Goal: Task Accomplishment & Management: Manage account settings

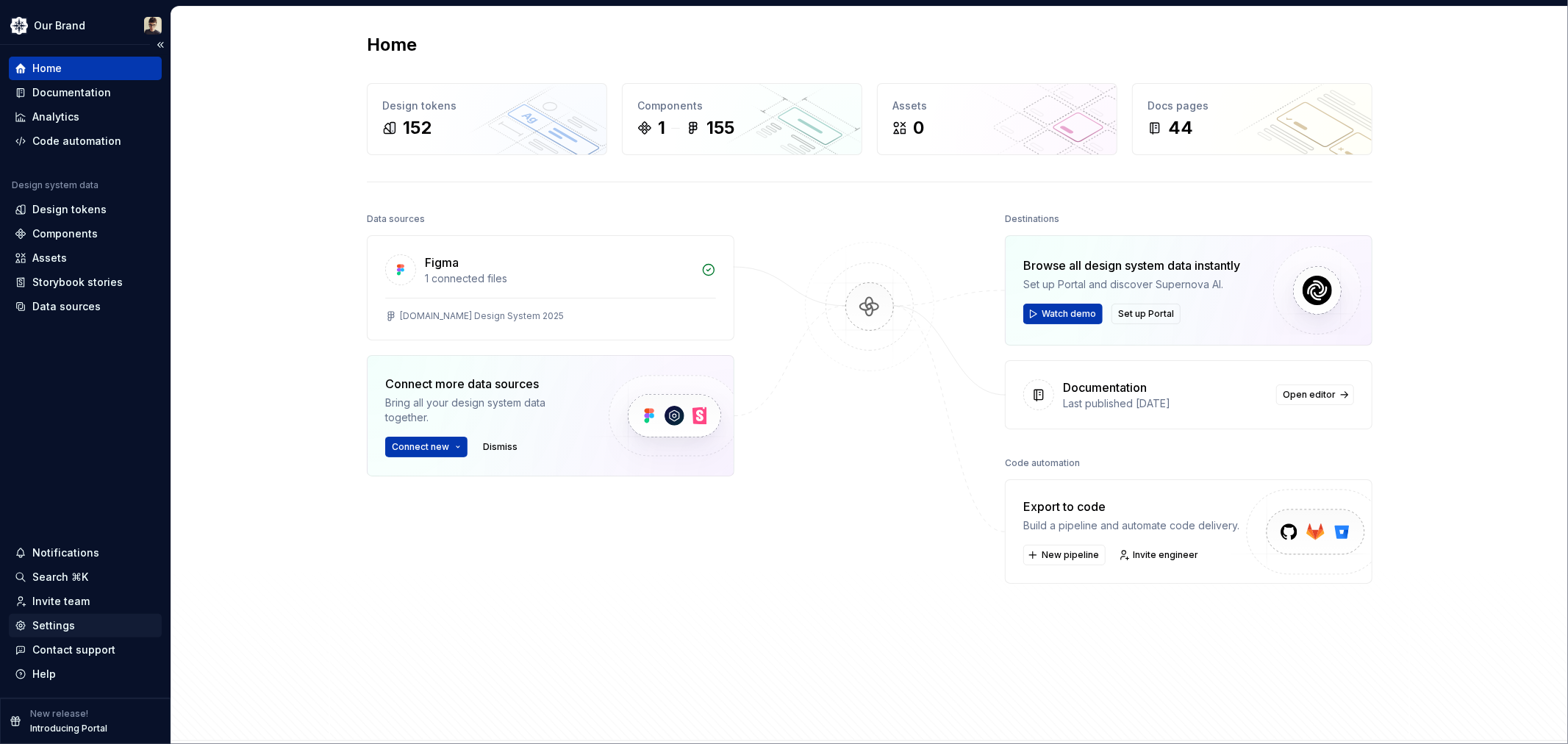
click at [63, 616] on div "Settings" at bounding box center [86, 625] width 153 height 24
click at [74, 604] on div "Invite team" at bounding box center [60, 601] width 57 height 15
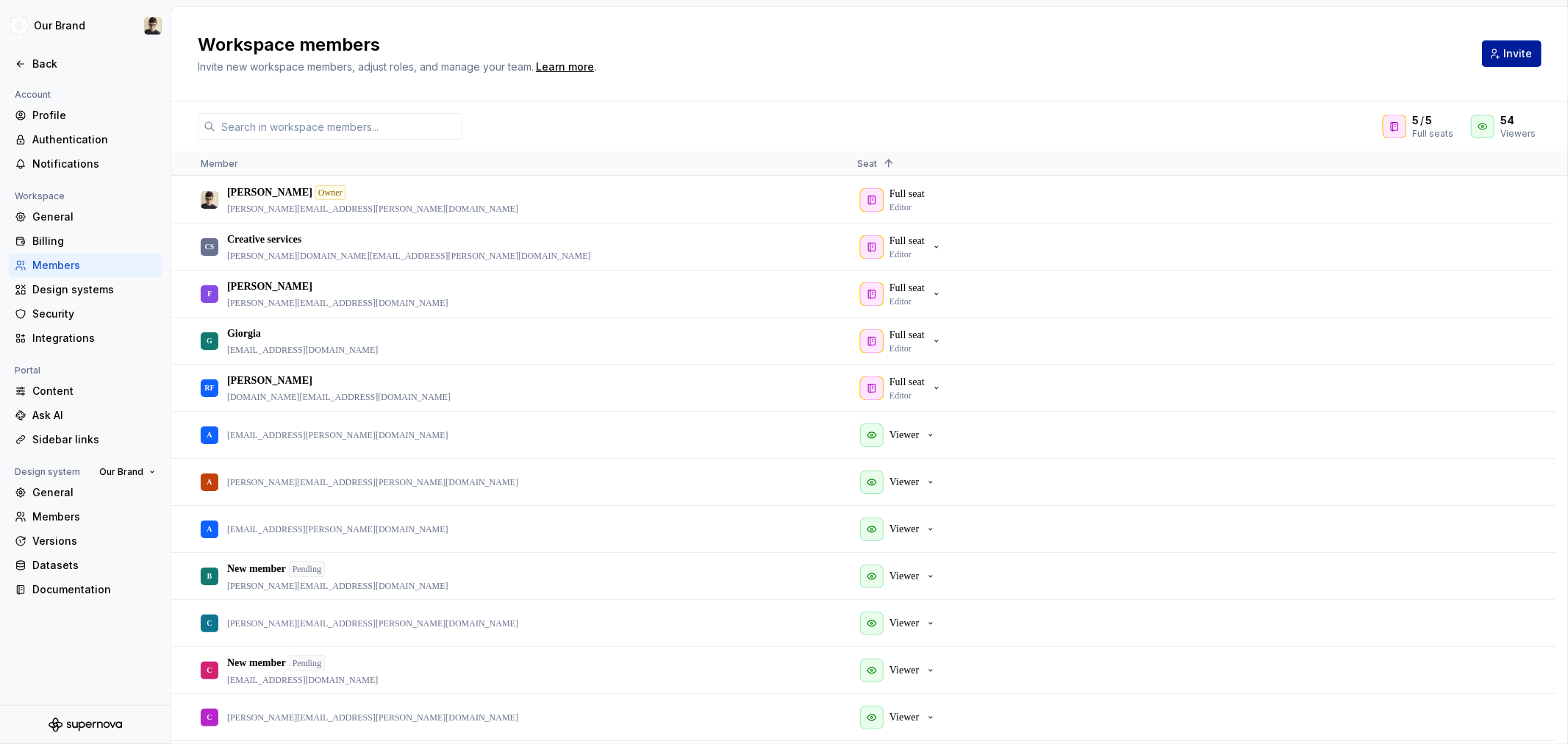
click at [1496, 52] on button "Invite" at bounding box center [1511, 53] width 59 height 26
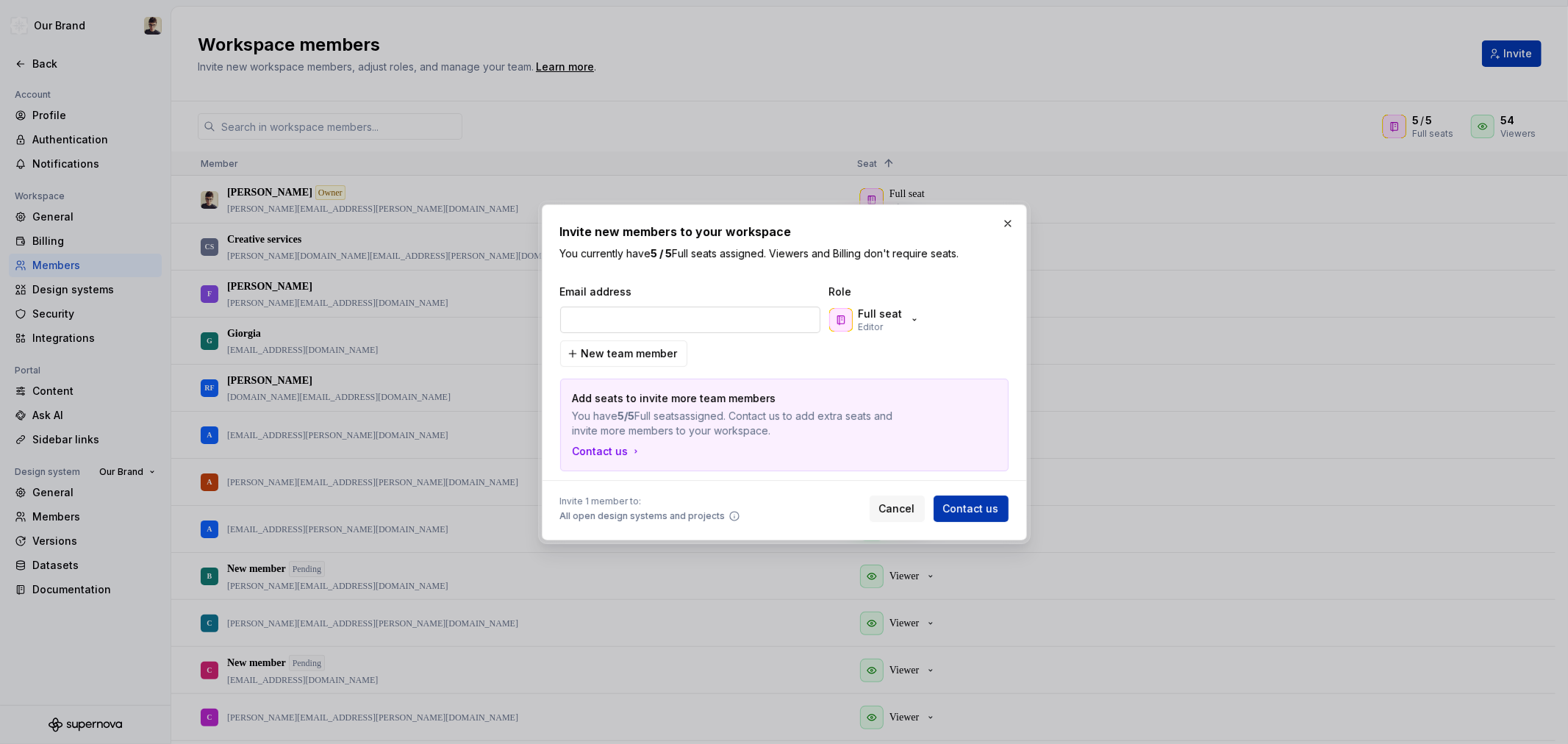
click at [644, 319] on input "email" at bounding box center [689, 319] width 260 height 26
type input "[EMAIL_ADDRESS][DOMAIN_NAME]"
click at [897, 317] on p "Full seat" at bounding box center [881, 314] width 44 height 15
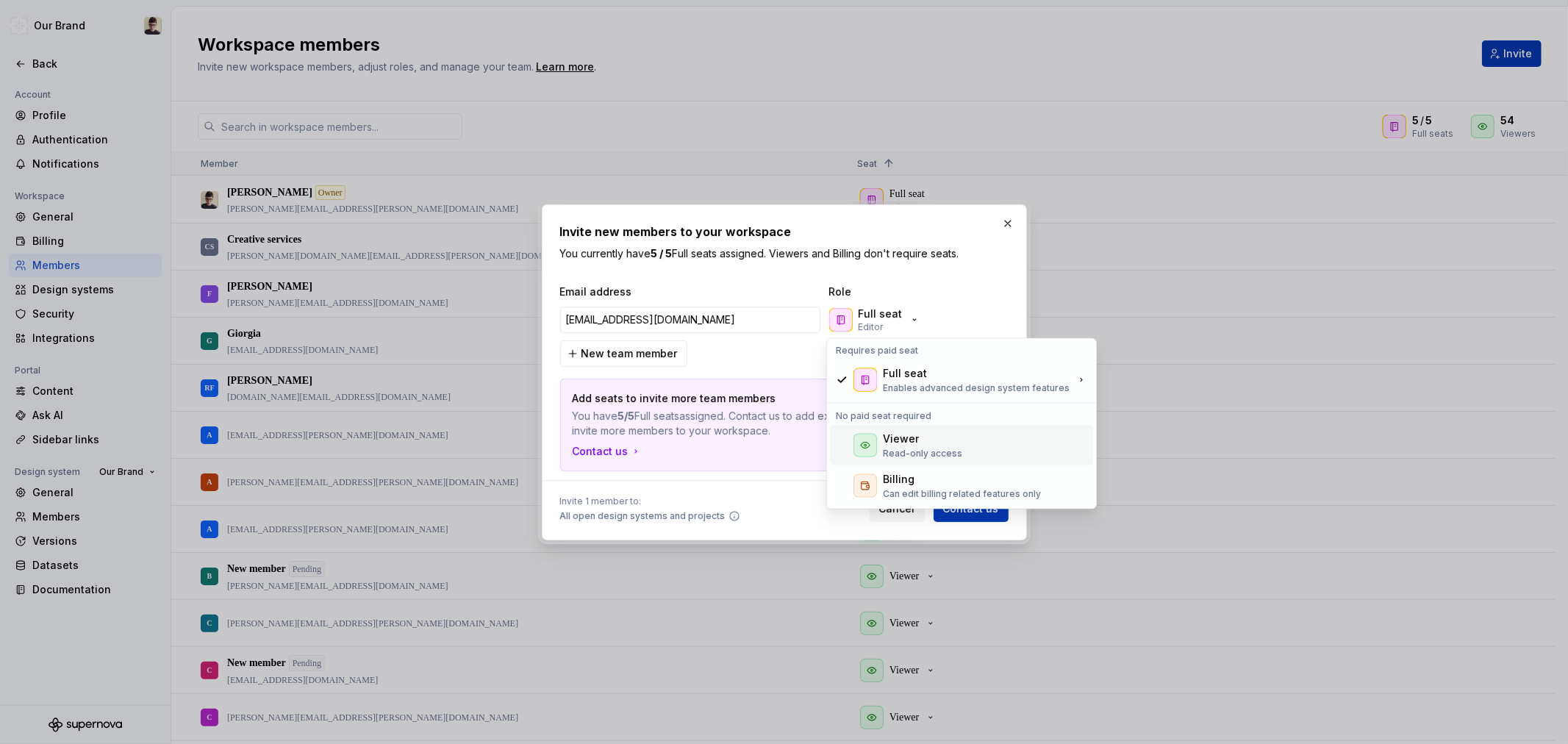
click at [905, 435] on div "Viewer" at bounding box center [901, 438] width 36 height 15
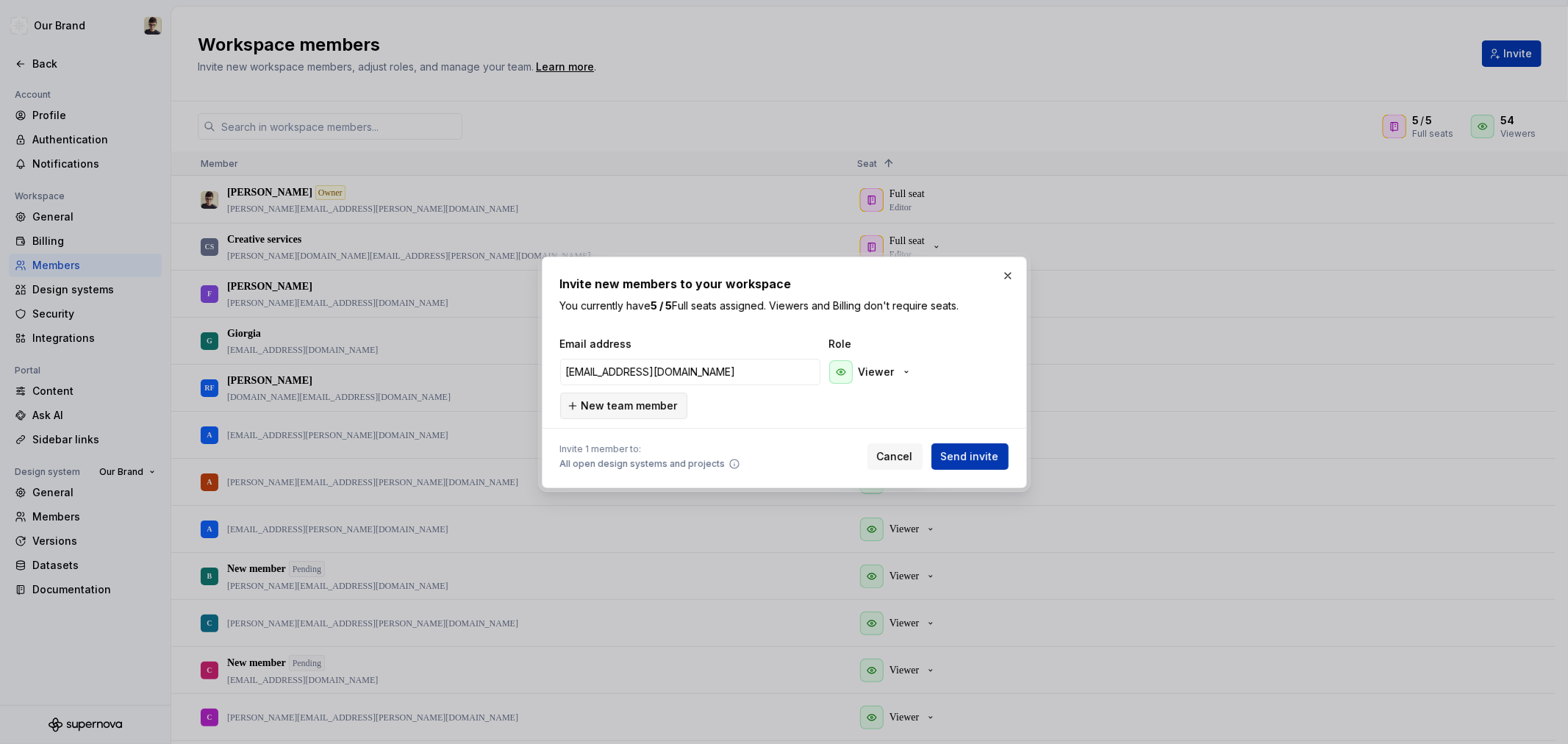
click at [635, 408] on span "New team member" at bounding box center [630, 406] width 97 height 15
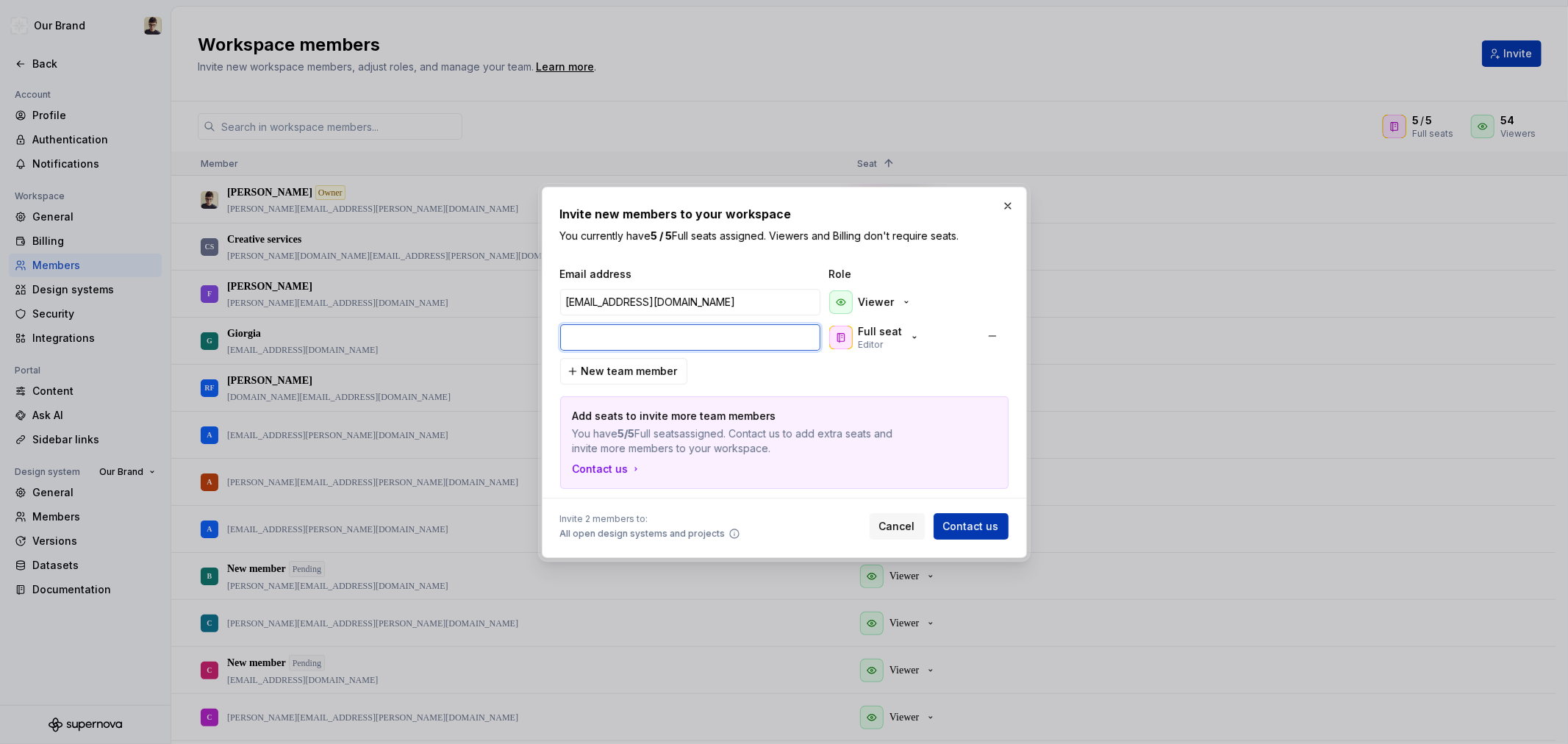
click at [676, 344] on input "email" at bounding box center [689, 337] width 260 height 26
paste input "[EMAIL_ADDRESS][DOMAIN_NAME]"
type input "[EMAIL_ADDRESS][DOMAIN_NAME]"
click at [629, 358] on button "New team member" at bounding box center [623, 371] width 127 height 26
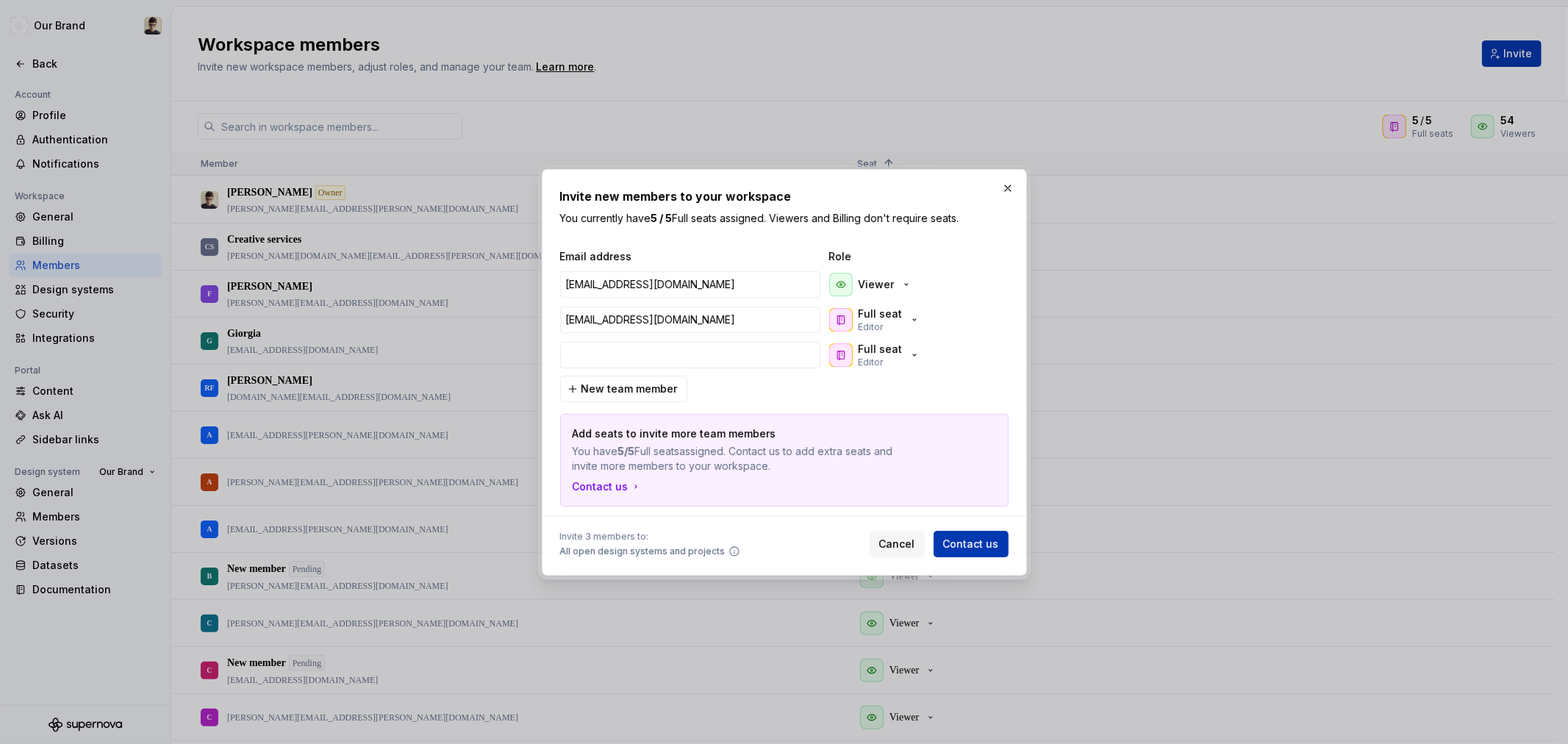
type input "[EMAIL_ADDRESS][DOMAIN_NAME]"
drag, startPoint x: 908, startPoint y: 310, endPoint x: 910, endPoint y: 321, distance: 11.2
click at [908, 311] on div "Full seat Editor" at bounding box center [874, 319] width 91 height 26
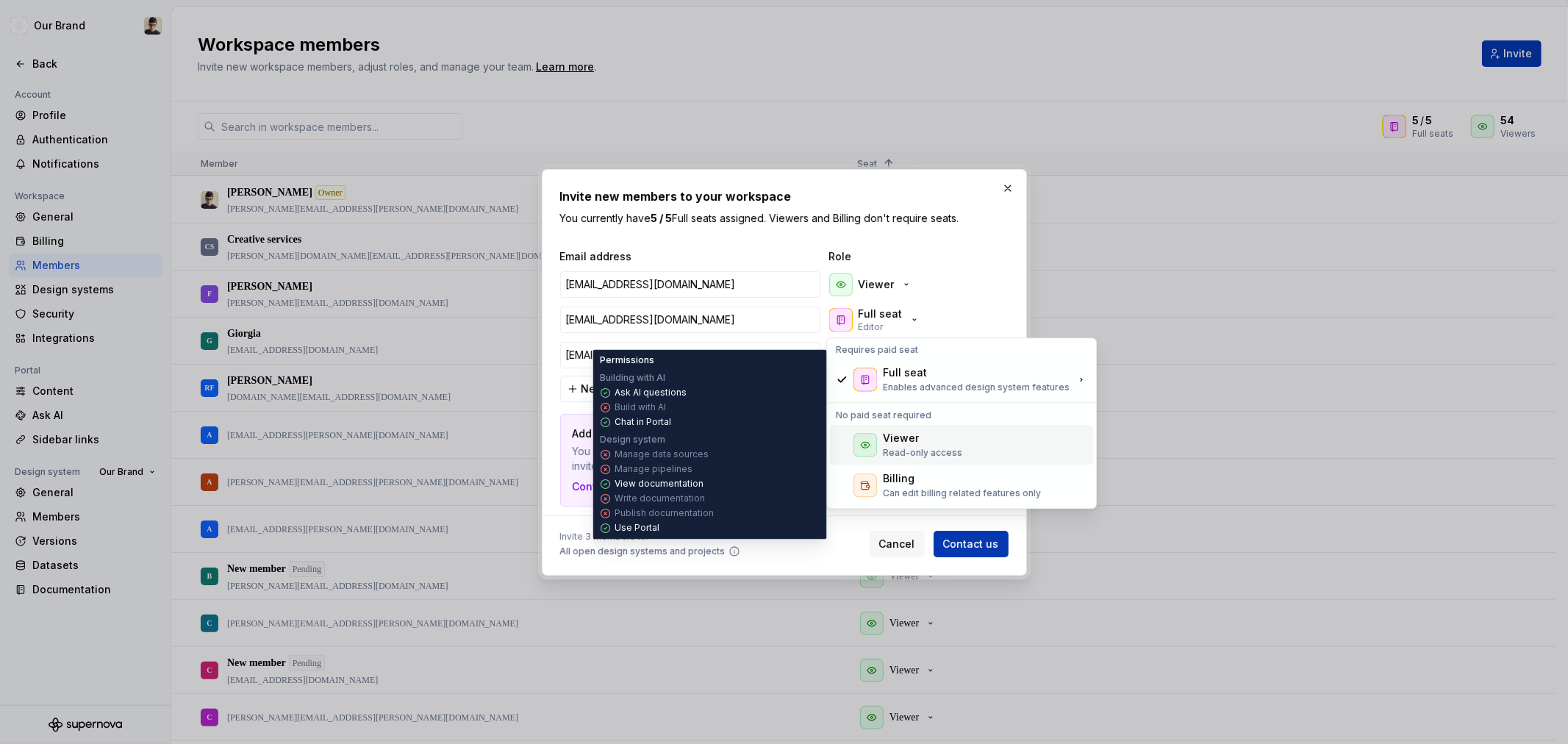
click at [887, 443] on div "Viewer" at bounding box center [901, 438] width 36 height 15
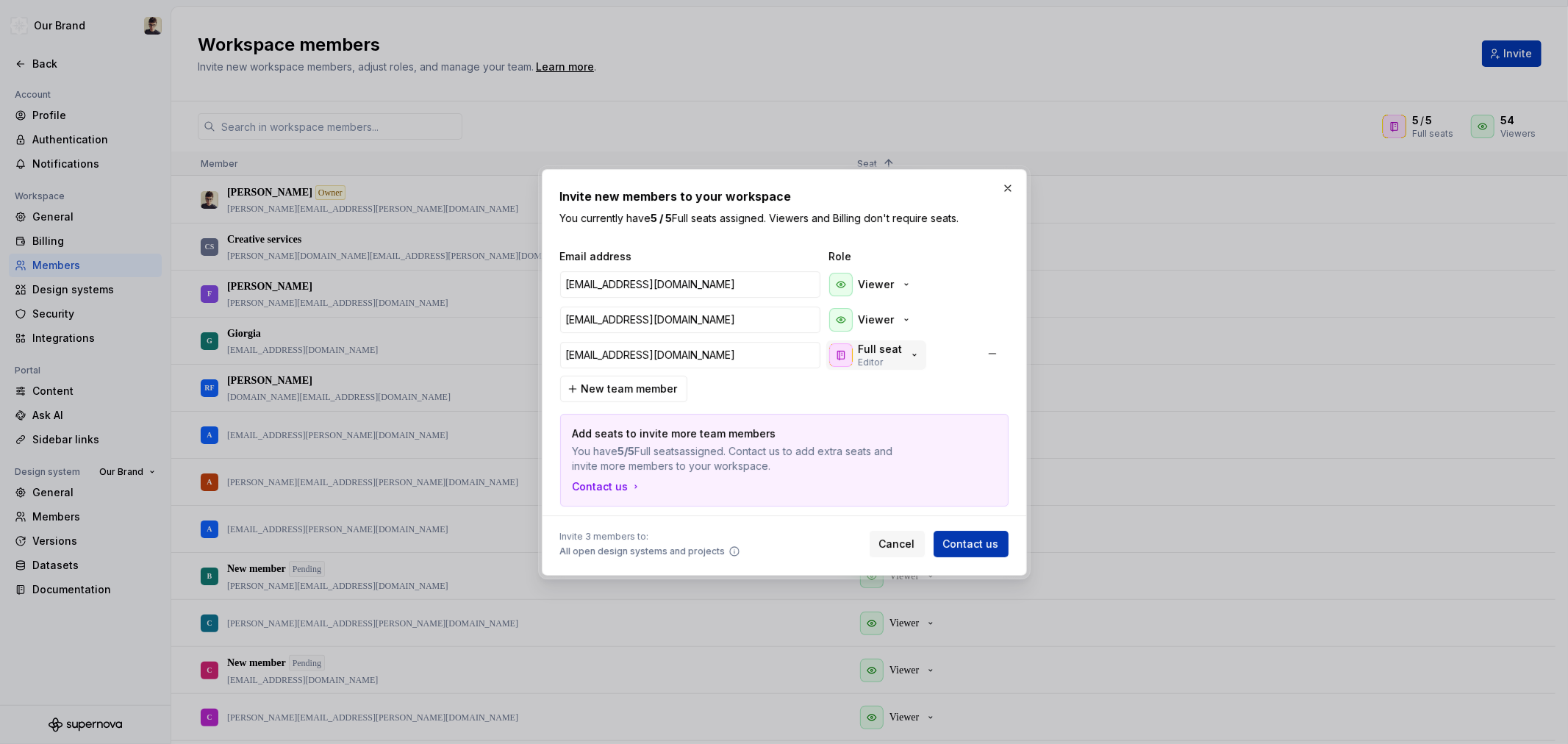
click at [870, 369] on div "[EMAIL_ADDRESS][DOMAIN_NAME] Viewer [EMAIL_ADDRESS][DOMAIN_NAME] Viewer [EMAIL_…" at bounding box center [781, 320] width 449 height 106
click at [879, 350] on p "Full seat" at bounding box center [881, 349] width 44 height 15
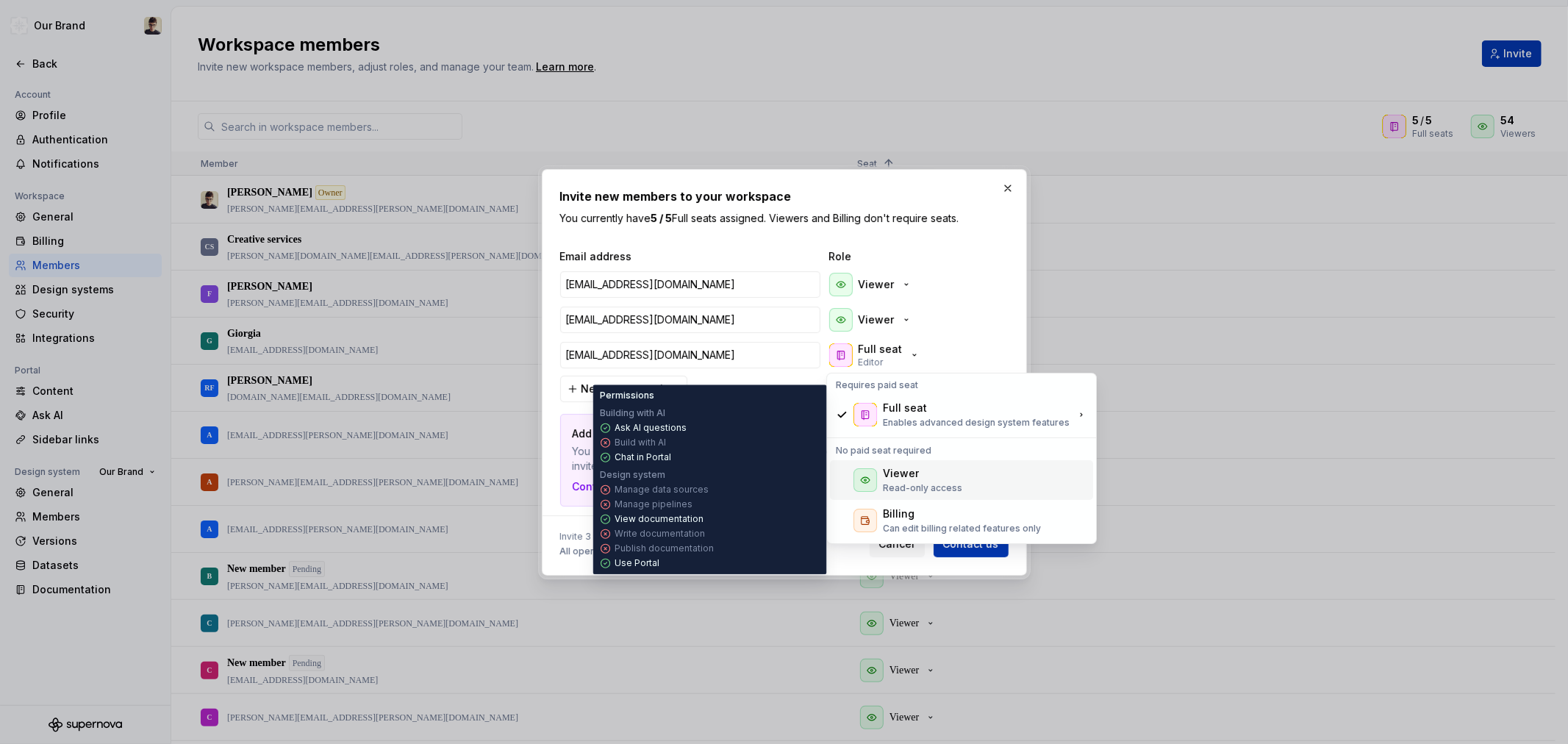
click at [892, 473] on div "Viewer" at bounding box center [901, 473] width 36 height 15
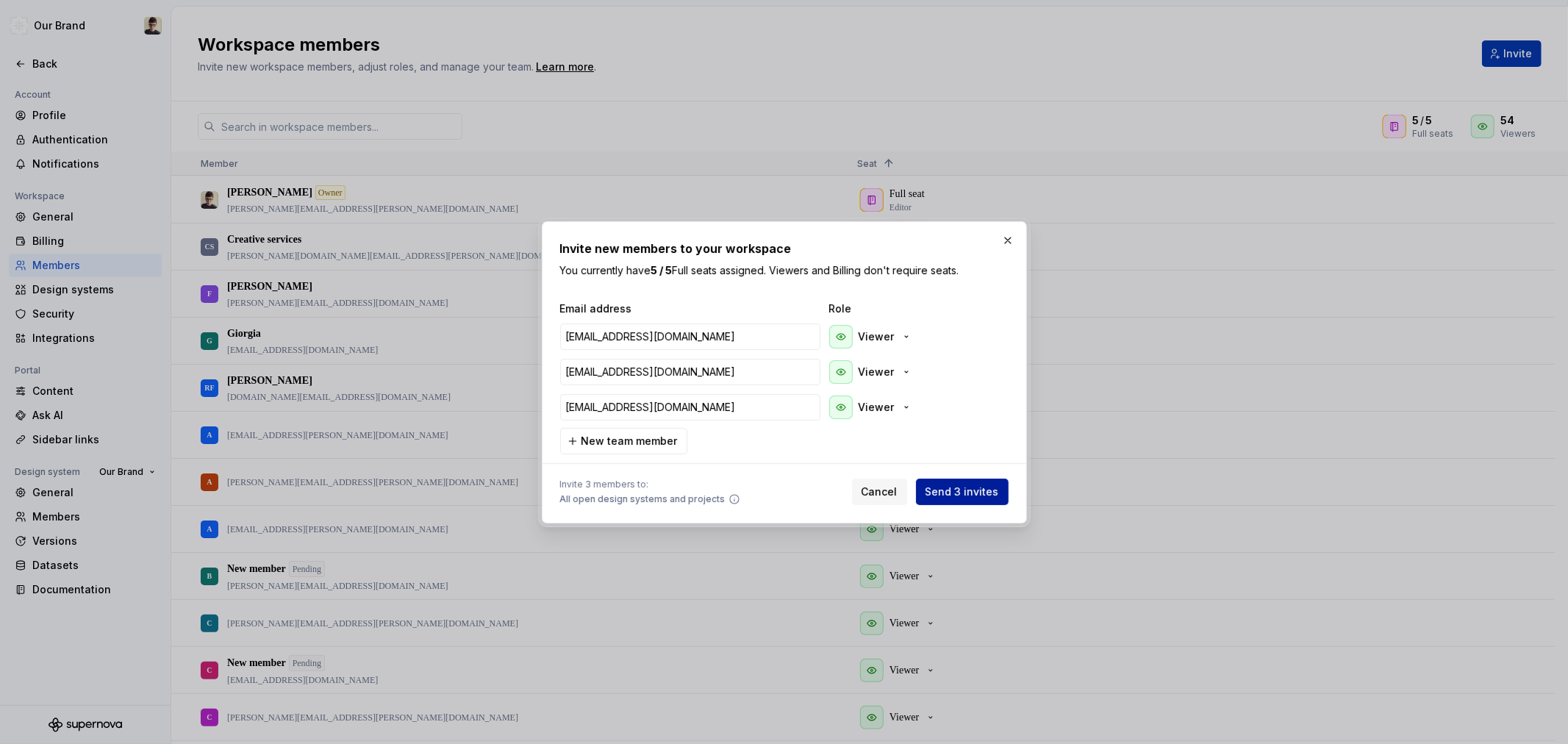
click at [968, 480] on button "Send 3 invites" at bounding box center [963, 491] width 93 height 26
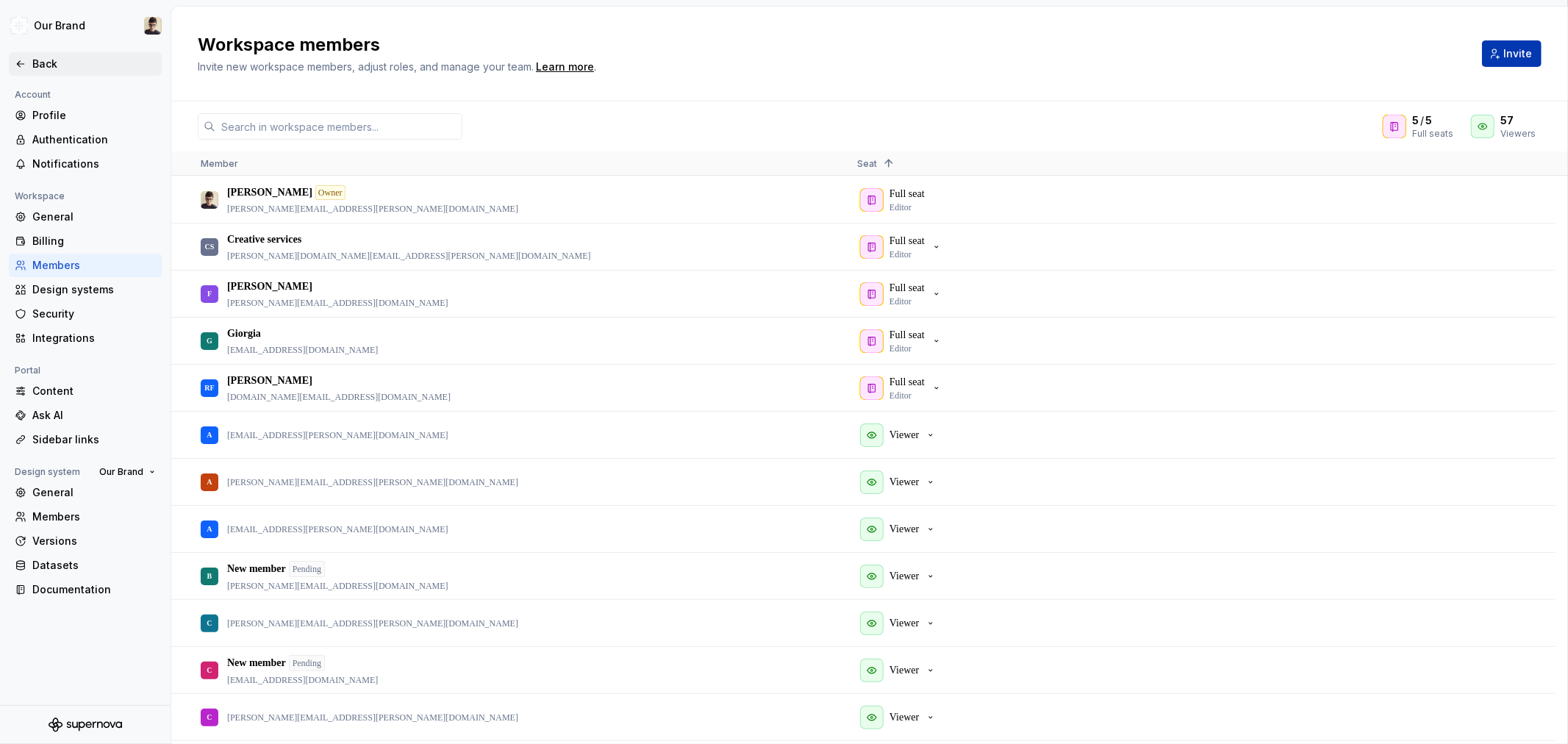
click at [41, 55] on div "Back" at bounding box center [86, 64] width 153 height 24
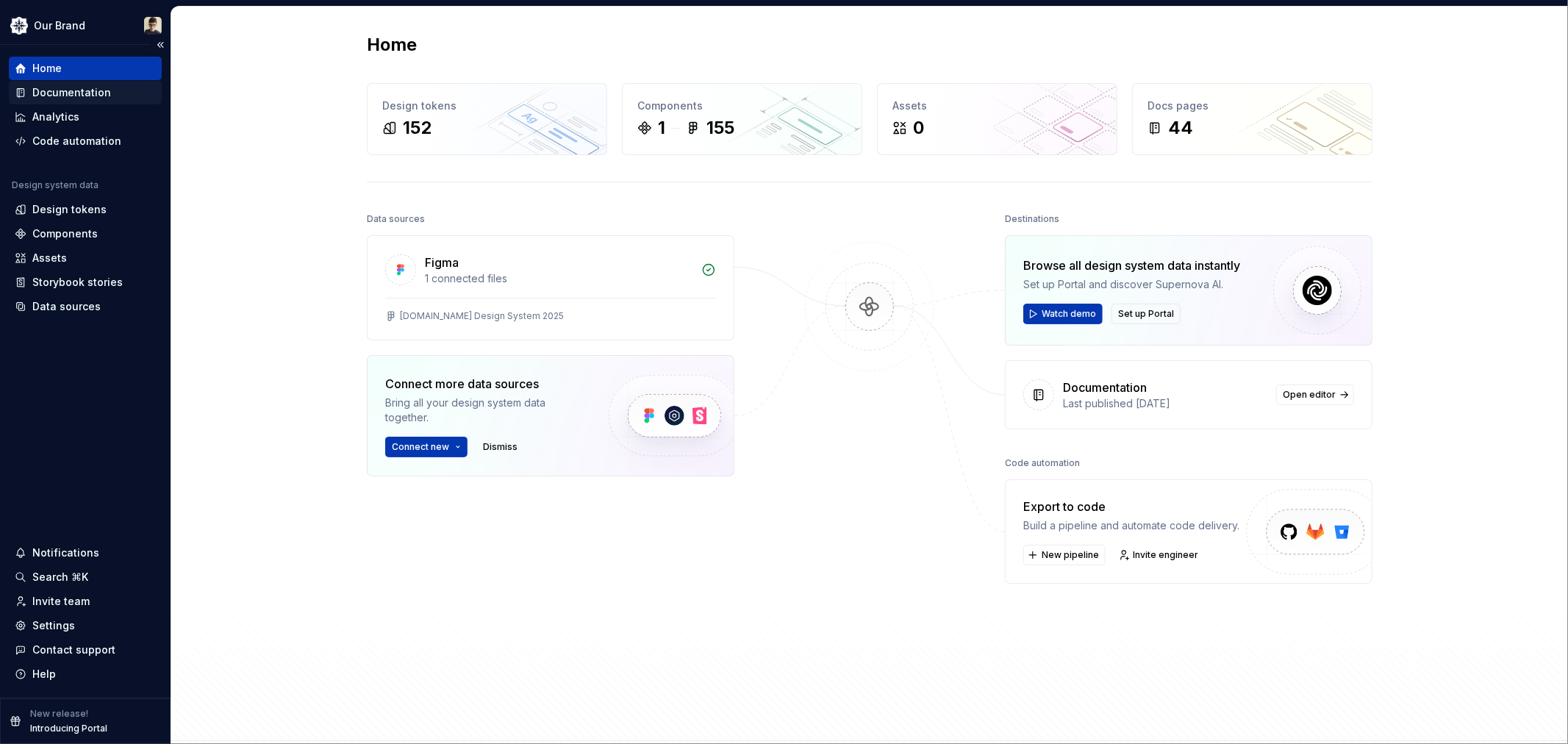
click at [89, 100] on div "Documentation" at bounding box center [86, 93] width 153 height 24
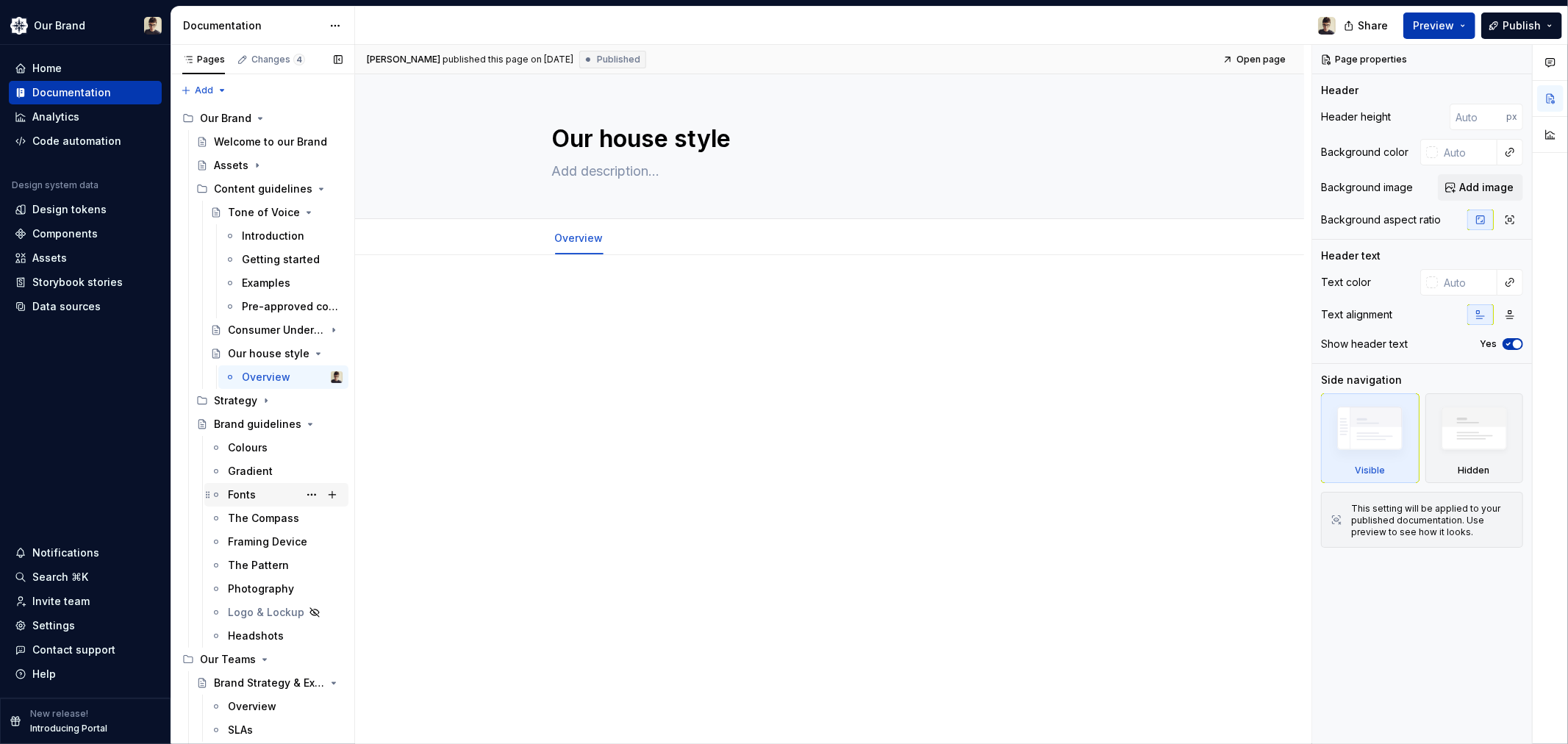
click at [252, 488] on div "Fonts" at bounding box center [242, 495] width 28 height 15
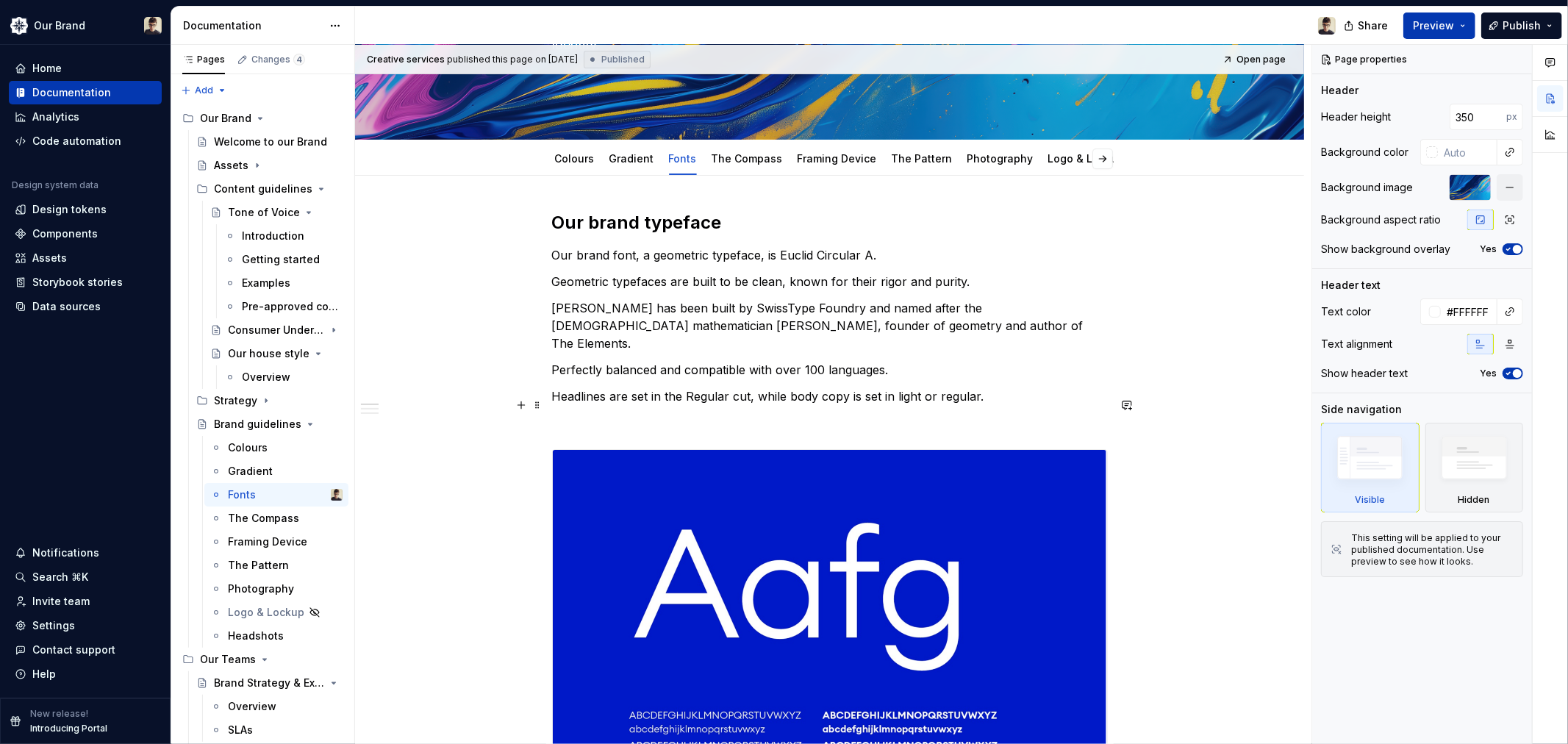
scroll to position [163, 0]
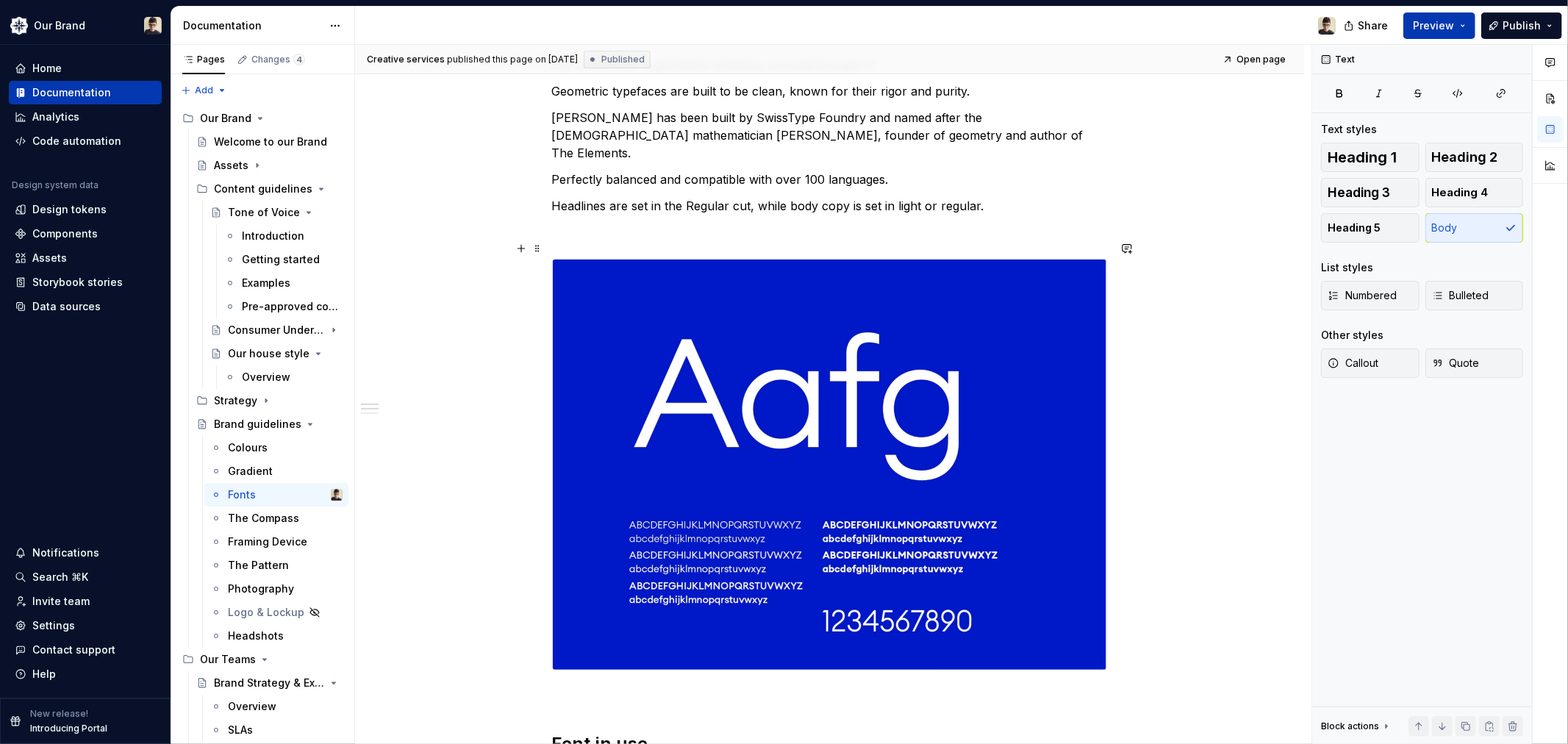
scroll to position [0, 0]
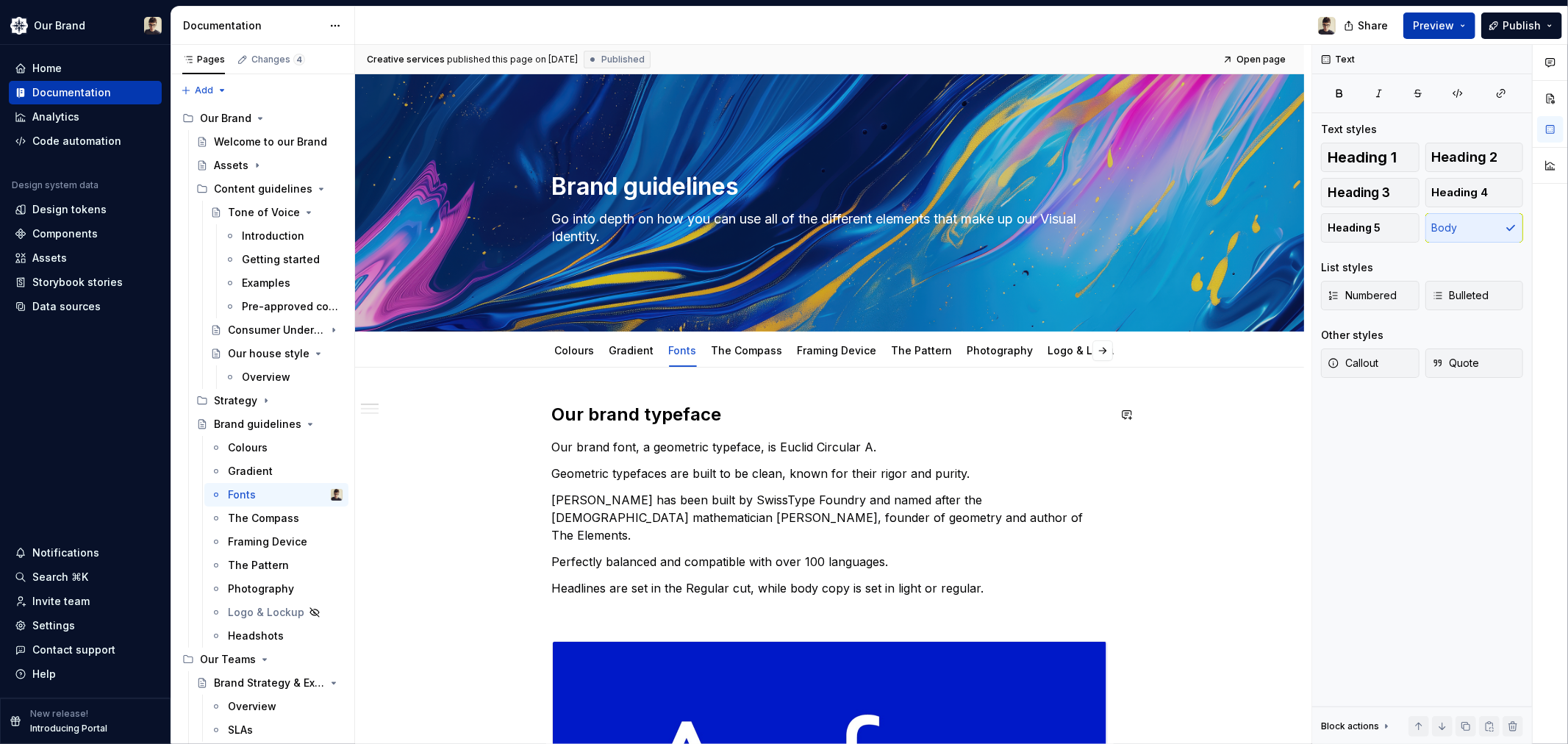
type textarea "*"
click at [922, 439] on p "Our brand font, a geometric typeface, is Euclid Circular A." at bounding box center [830, 447] width 556 height 17
click at [897, 439] on p "Our brand font, a geometric typeface, is Euclid Circular A." at bounding box center [830, 447] width 556 height 17
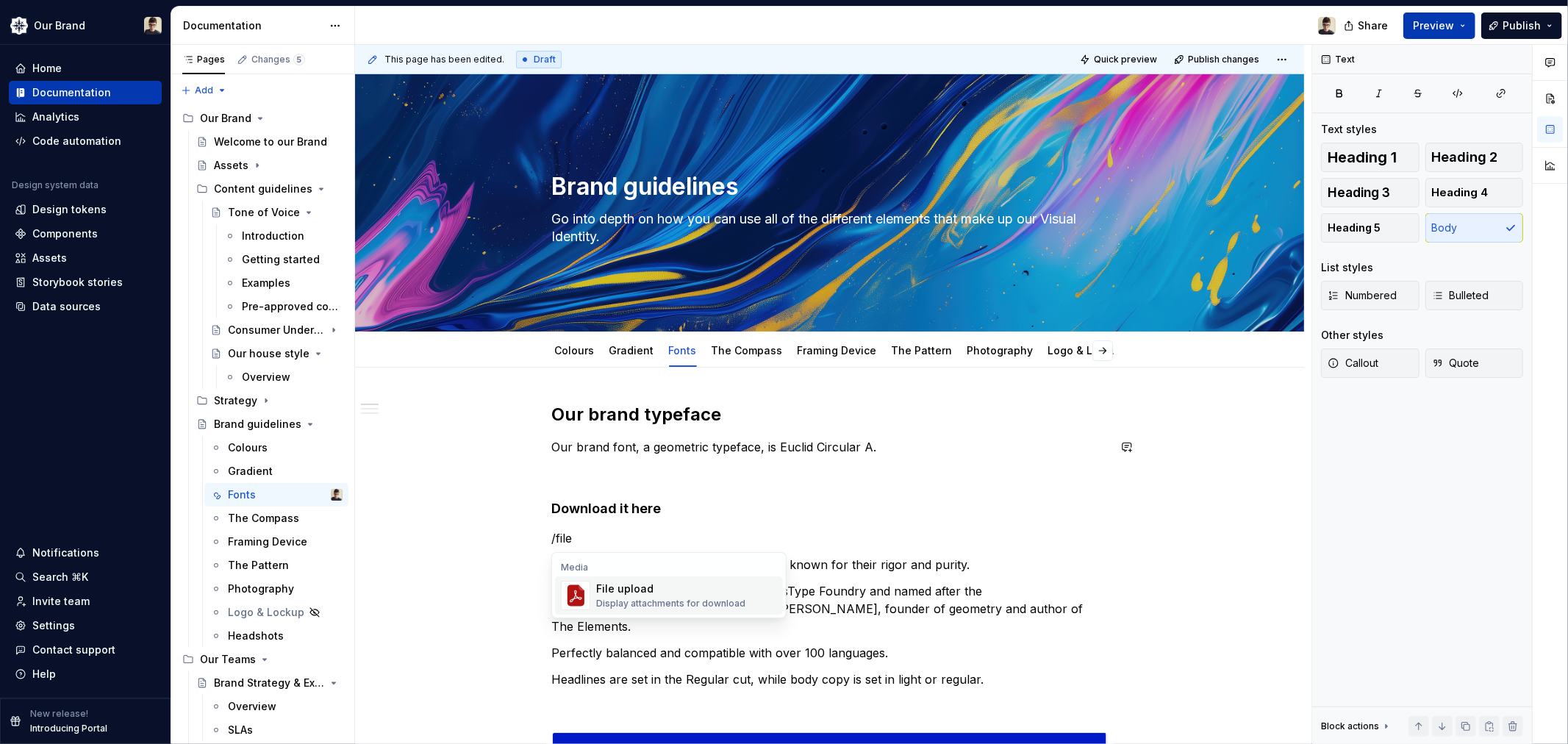
click at [672, 597] on div "Display attachments for download" at bounding box center [671, 603] width 150 height 12
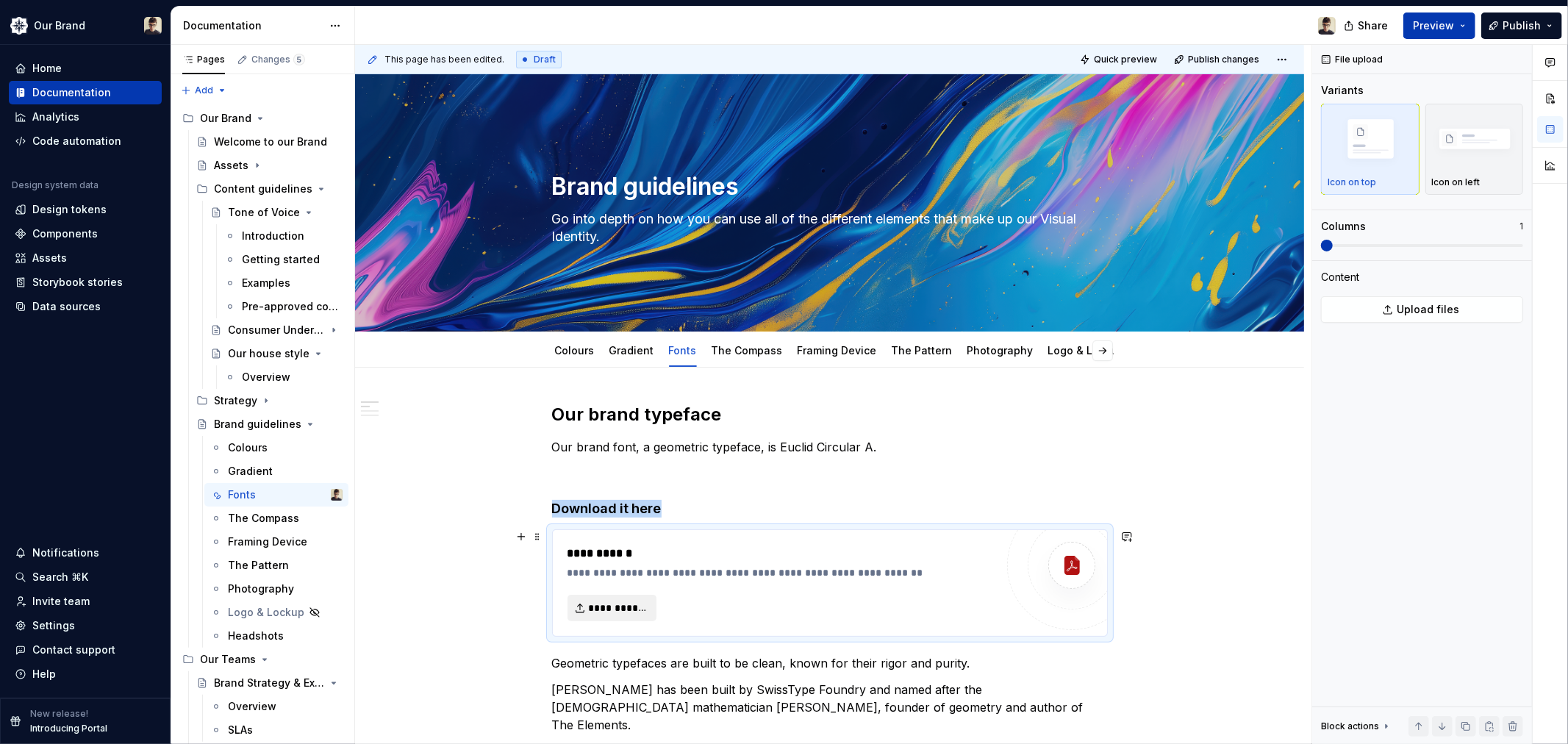
click at [590, 607] on span "**********" at bounding box center [618, 608] width 58 height 15
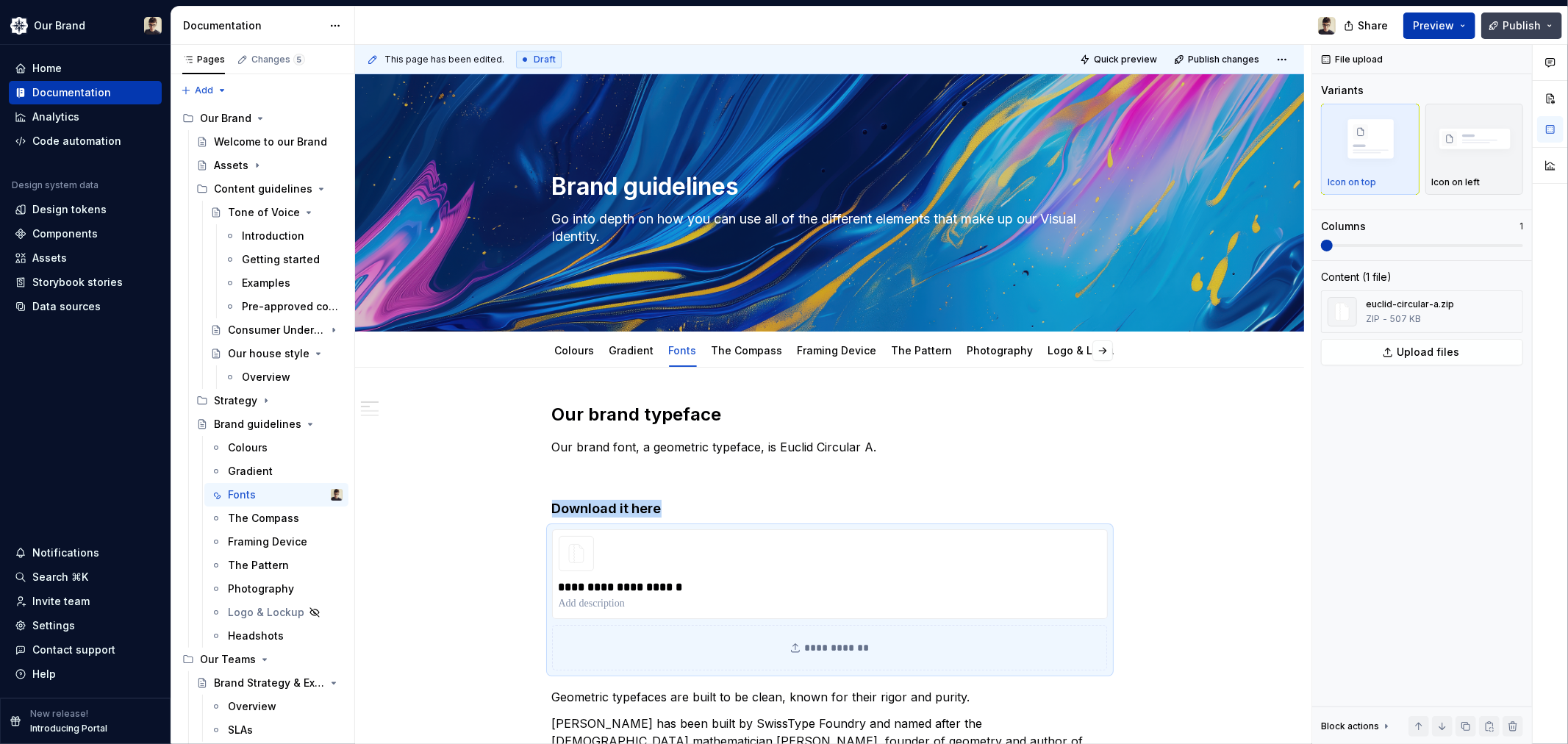
click at [1511, 31] on span "Publish" at bounding box center [1522, 26] width 38 height 15
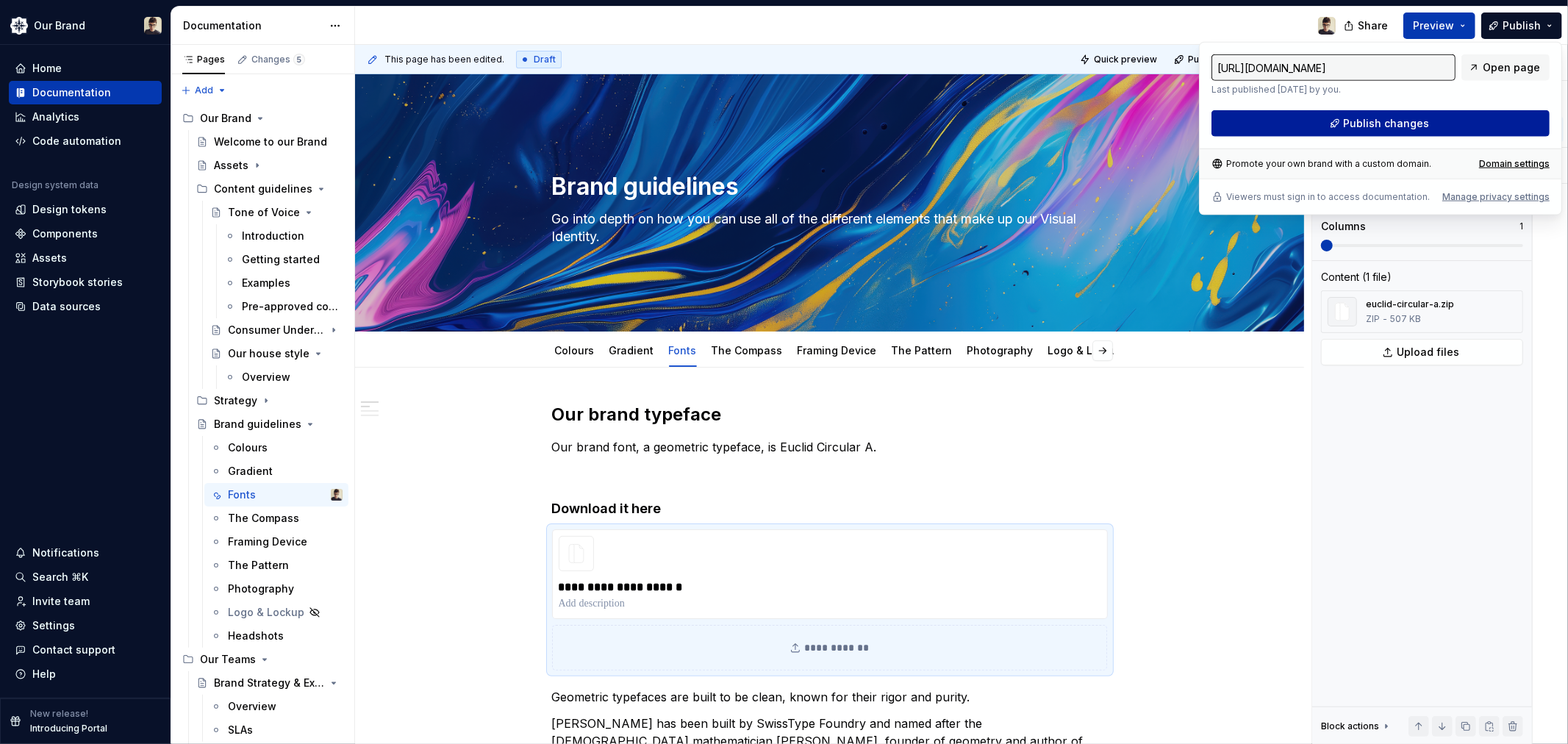
drag, startPoint x: 1377, startPoint y: 131, endPoint x: 1375, endPoint y: 122, distance: 9.2
click at [1375, 122] on button "Publish changes" at bounding box center [1380, 123] width 338 height 26
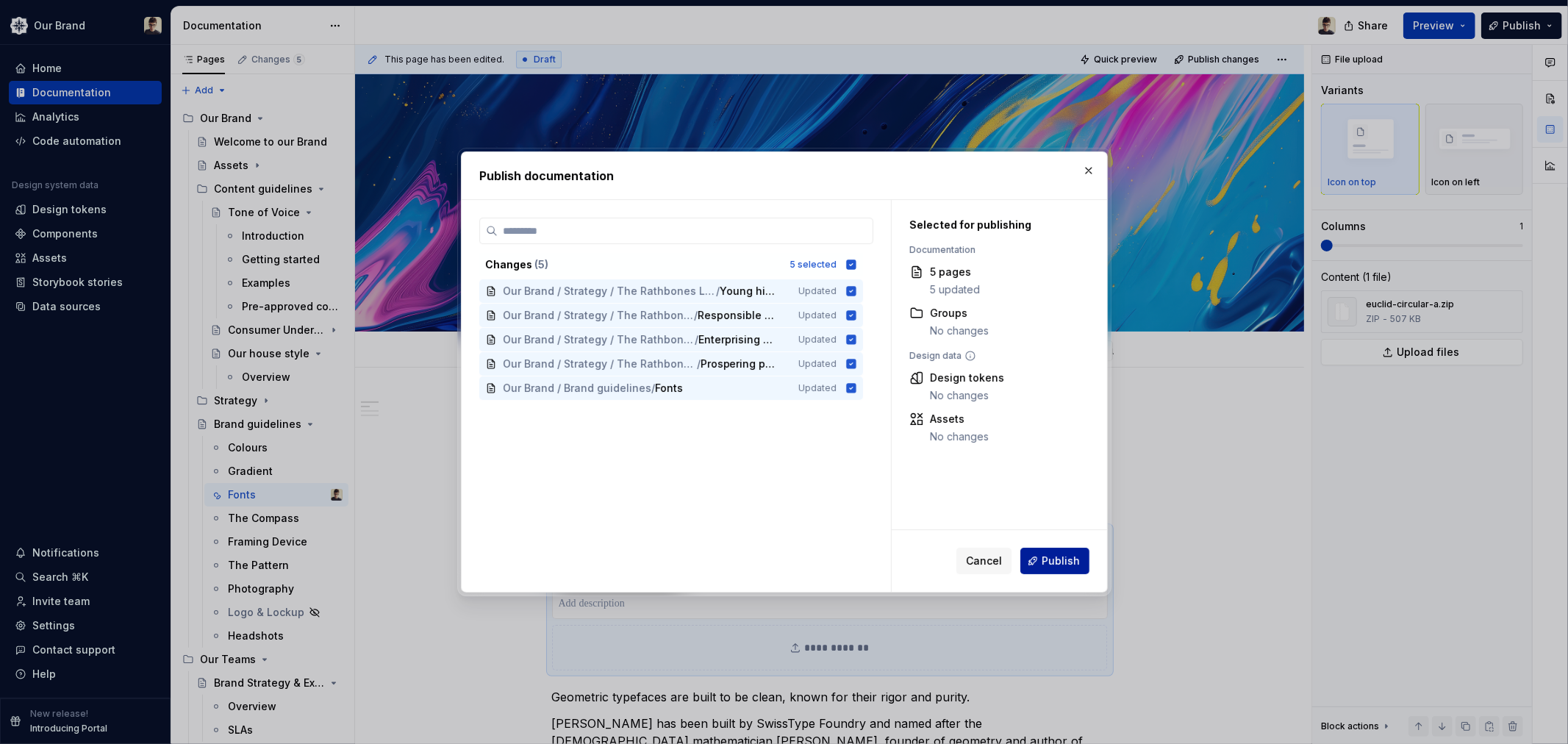
click at [1066, 568] on button "Publish" at bounding box center [1055, 561] width 69 height 26
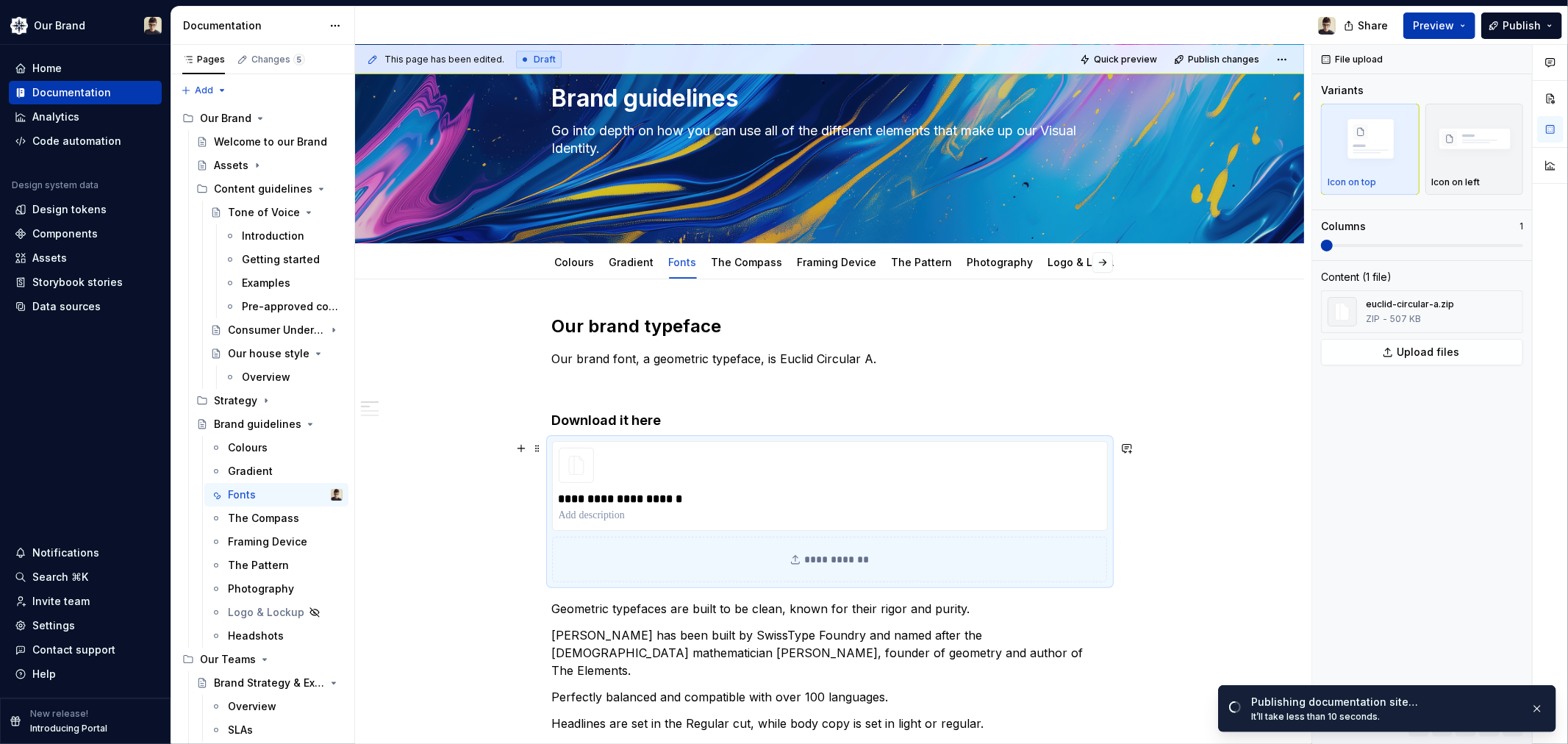
scroll to position [81, 0]
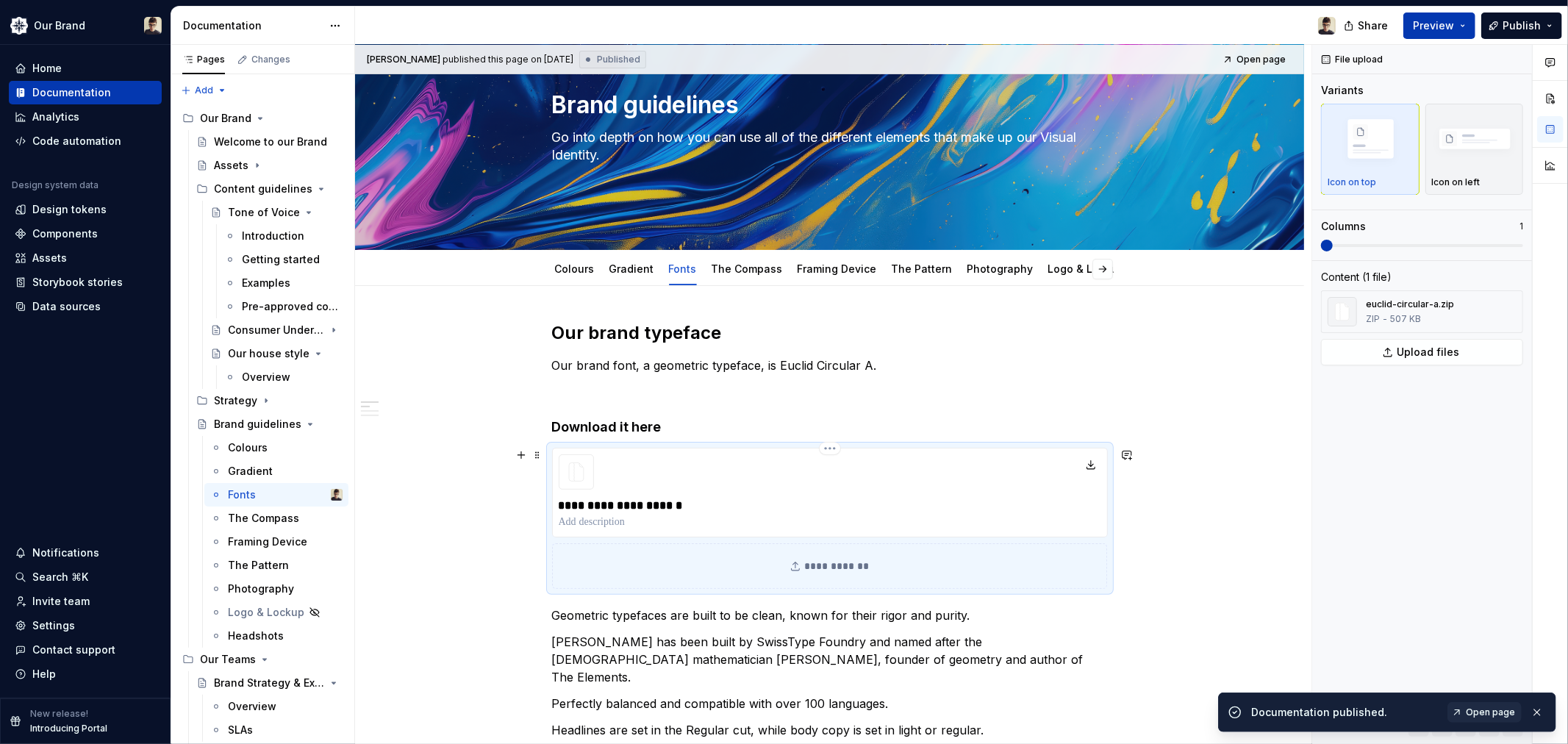
click at [813, 489] on div "**********" at bounding box center [830, 492] width 556 height 89
click at [1470, 150] on img "button" at bounding box center [1475, 140] width 86 height 57
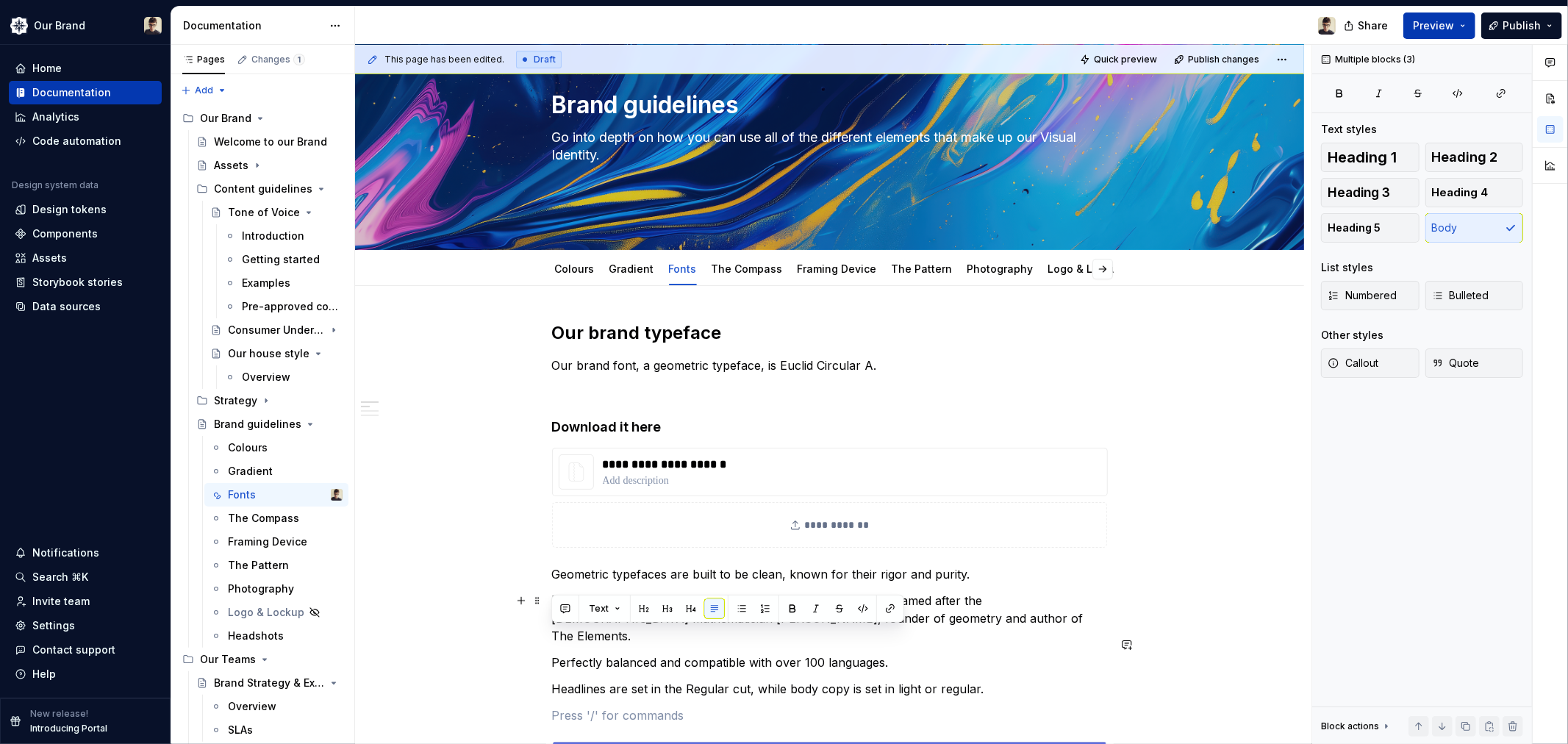
scroll to position [90, 0]
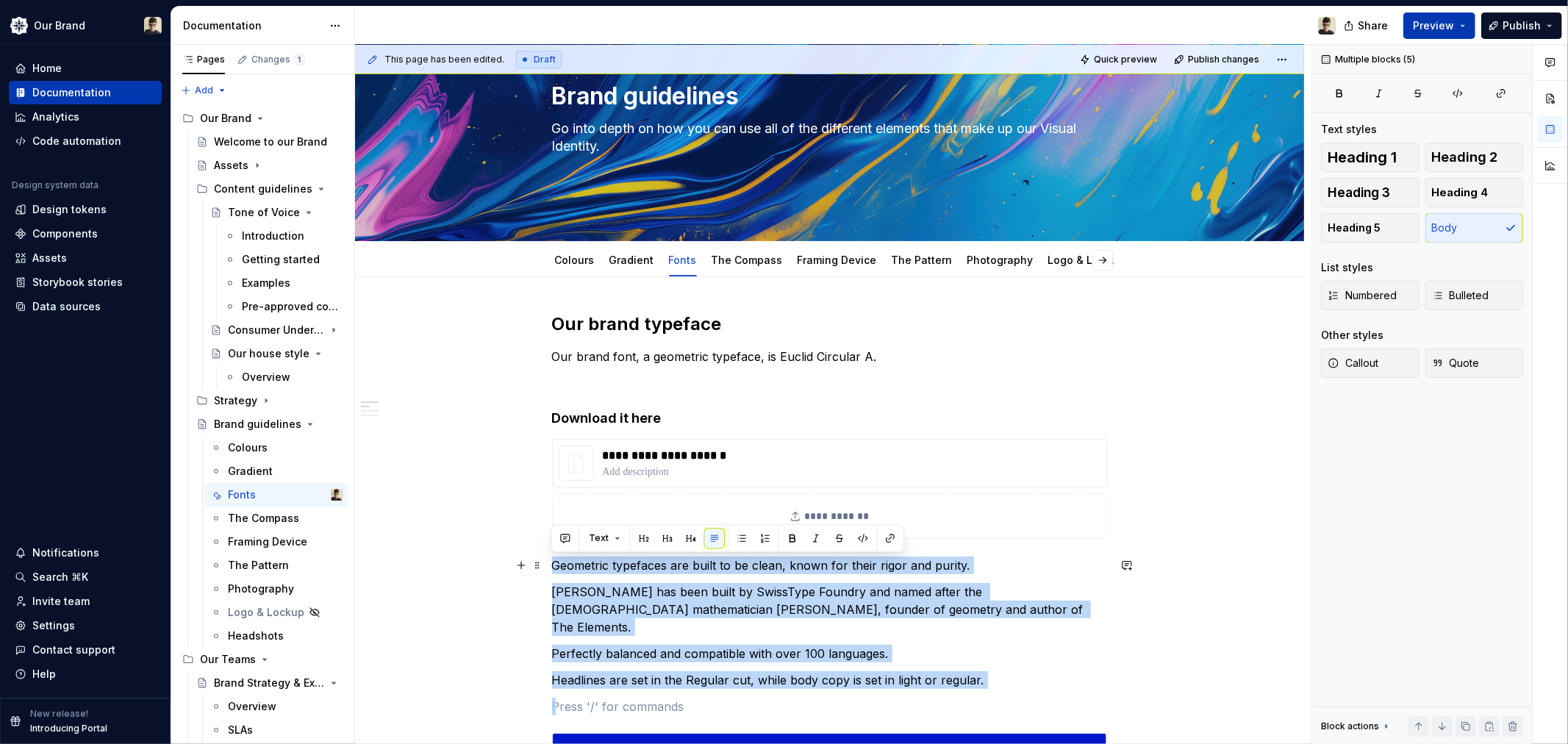
drag, startPoint x: 1026, startPoint y: 684, endPoint x: 482, endPoint y: 557, distance: 558.6
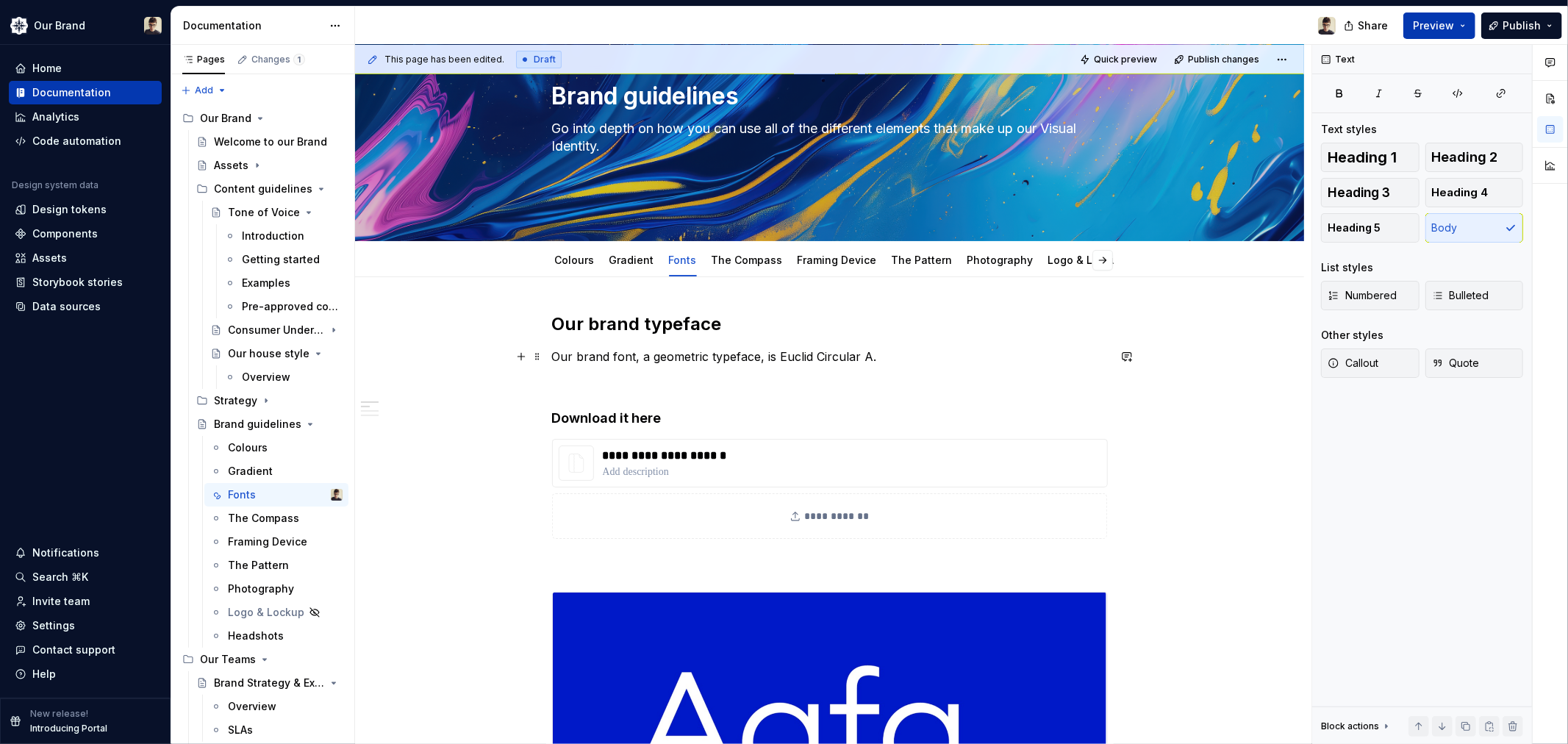
drag, startPoint x: 868, startPoint y: 349, endPoint x: 897, endPoint y: 355, distance: 29.6
click at [871, 349] on p "Our brand font, a geometric typeface, is Euclid Circular A." at bounding box center [830, 356] width 556 height 17
click at [900, 354] on p "Our brand font, a geometric typeface, is Euclid Circular A." at bounding box center [830, 356] width 556 height 17
click at [898, 349] on p "Our brand font, a geometric typeface, is Euclid Circular A." at bounding box center [830, 356] width 556 height 17
click at [881, 358] on p "Our brand font, a geometric typeface, is Euclid Circular A." at bounding box center [830, 356] width 556 height 17
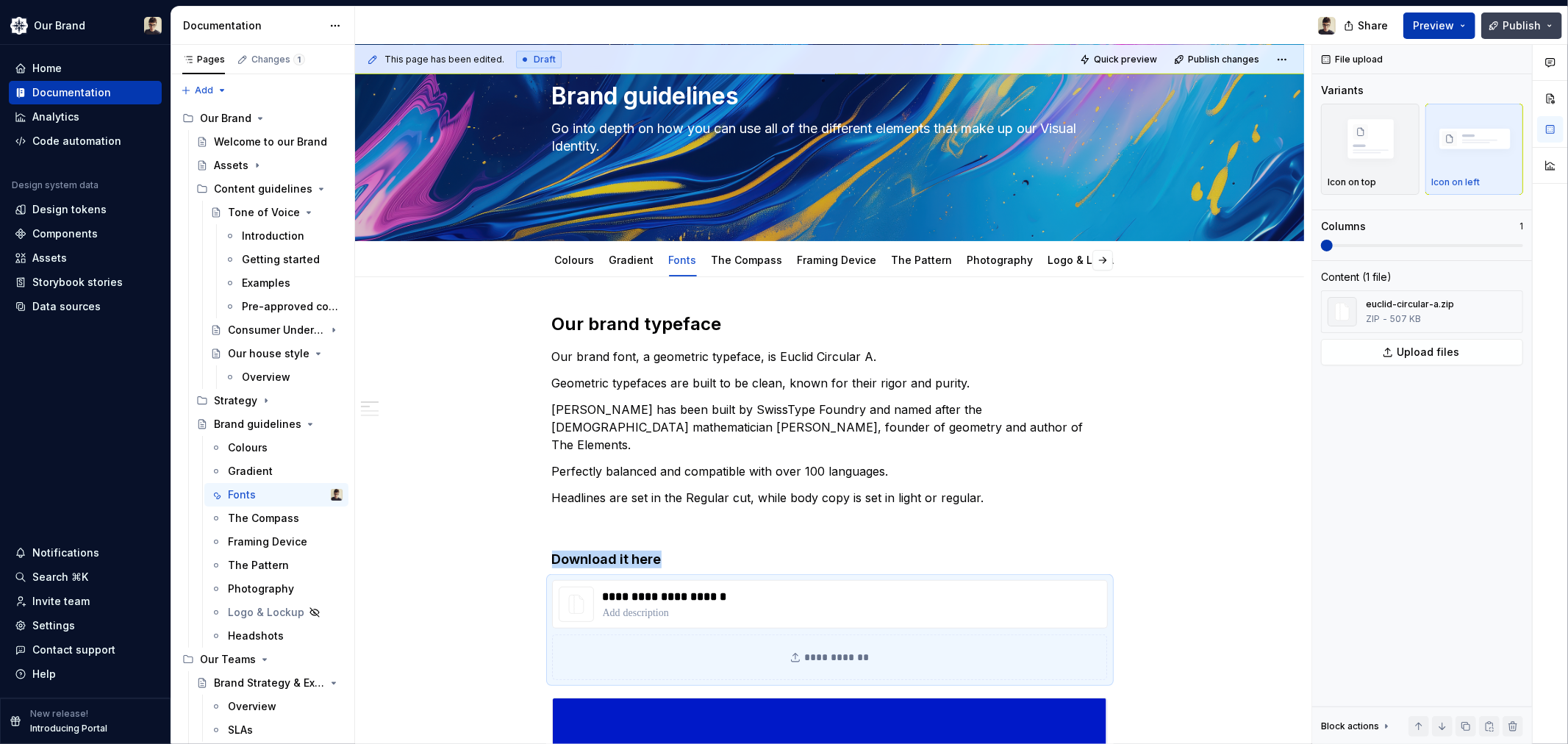
drag, startPoint x: 1517, startPoint y: 26, endPoint x: 1511, endPoint y: 19, distance: 9.2
click at [1511, 21] on span "Publish" at bounding box center [1522, 26] width 38 height 15
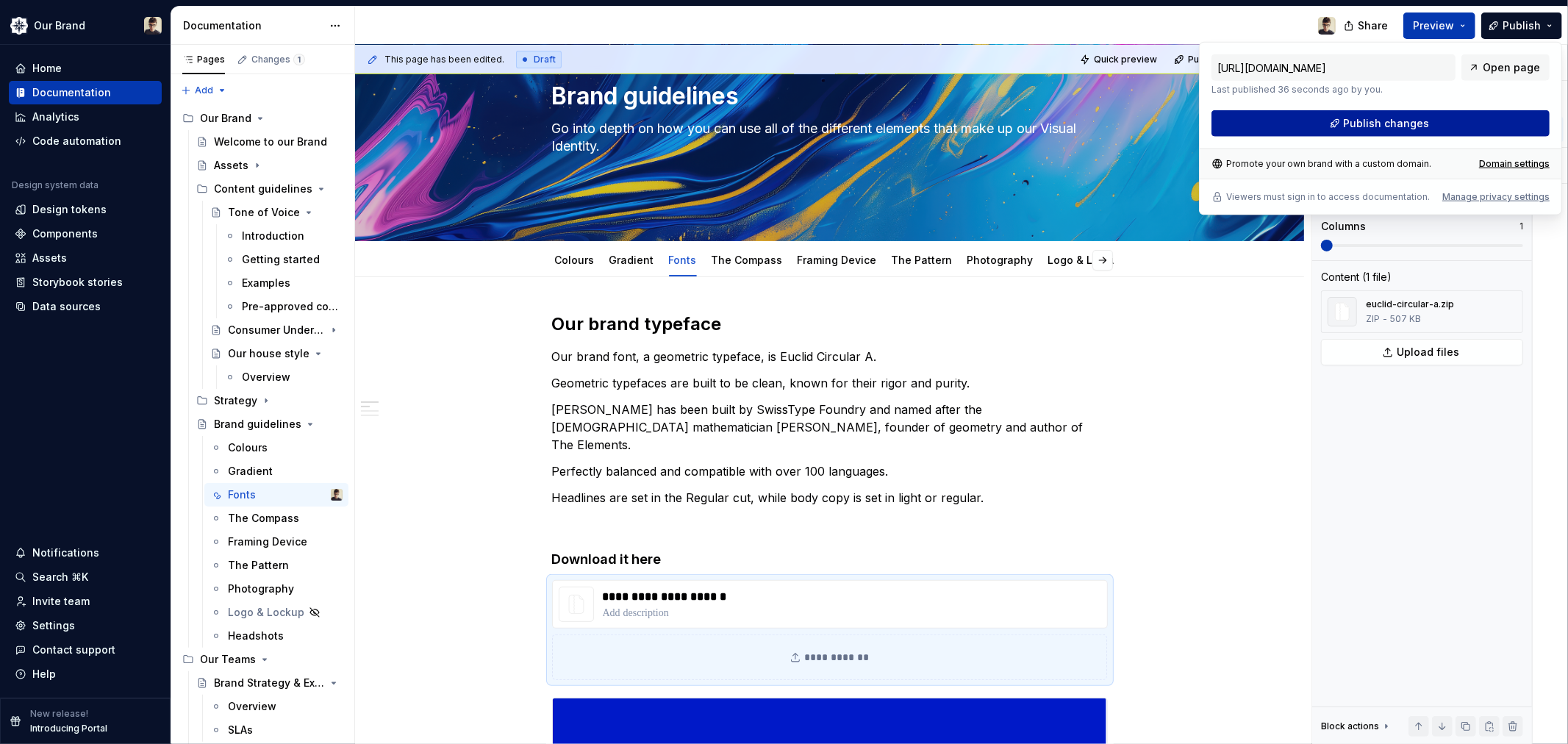
click at [1349, 123] on span "Publish changes" at bounding box center [1387, 123] width 86 height 15
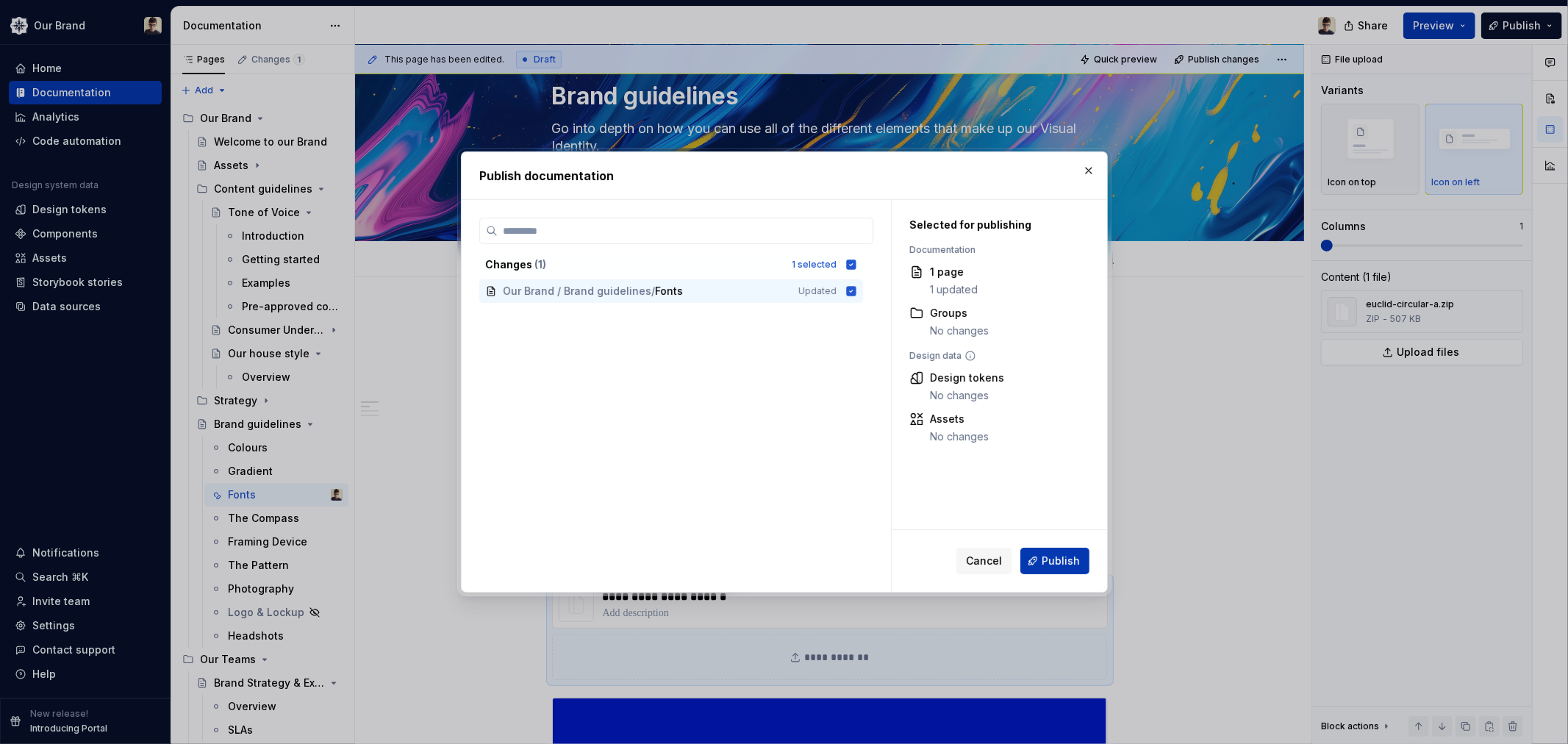
drag, startPoint x: 1064, startPoint y: 557, endPoint x: 1066, endPoint y: 564, distance: 7.3
click at [1064, 560] on span "Publish" at bounding box center [1060, 561] width 38 height 15
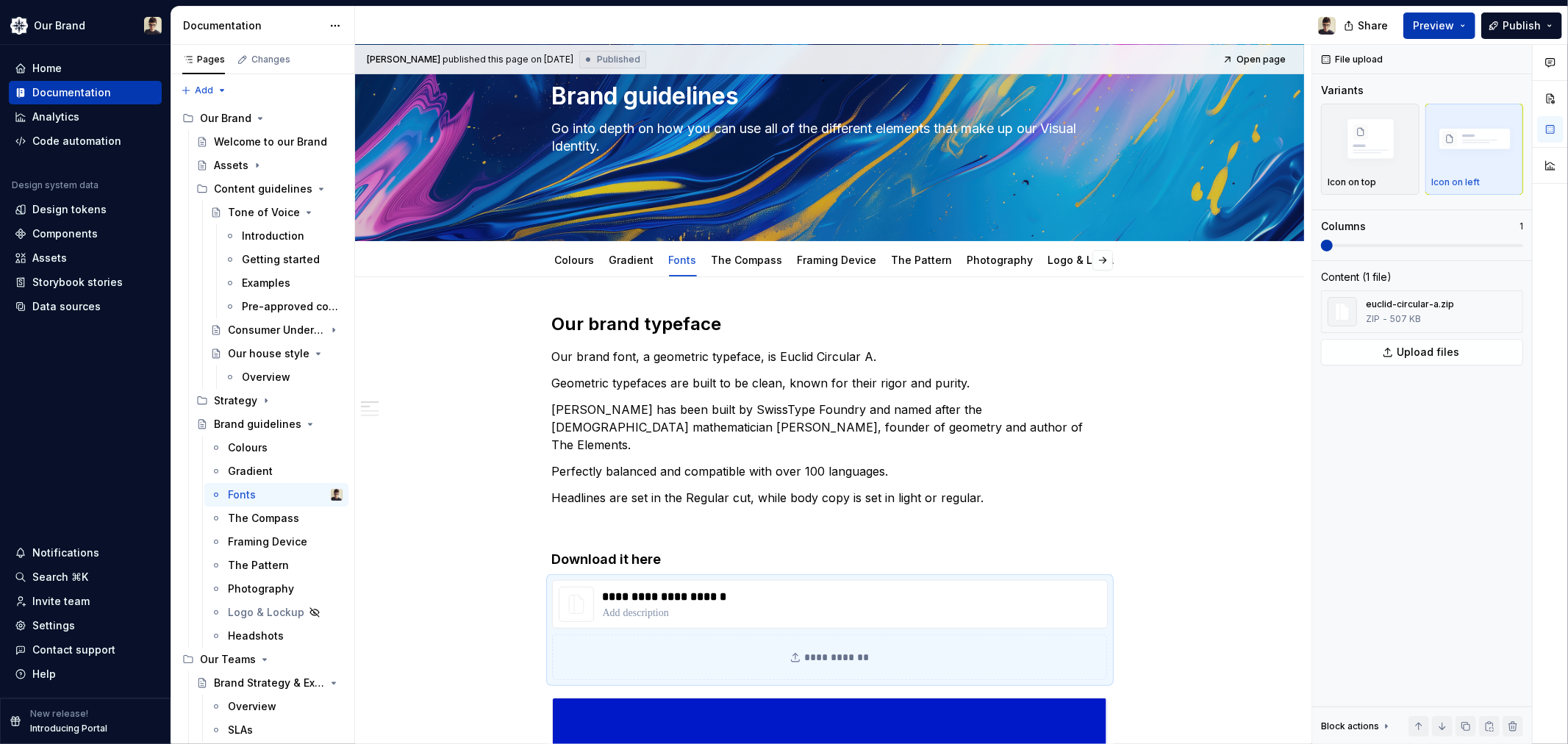
type textarea "*"
